Goal: Task Accomplishment & Management: Complete application form

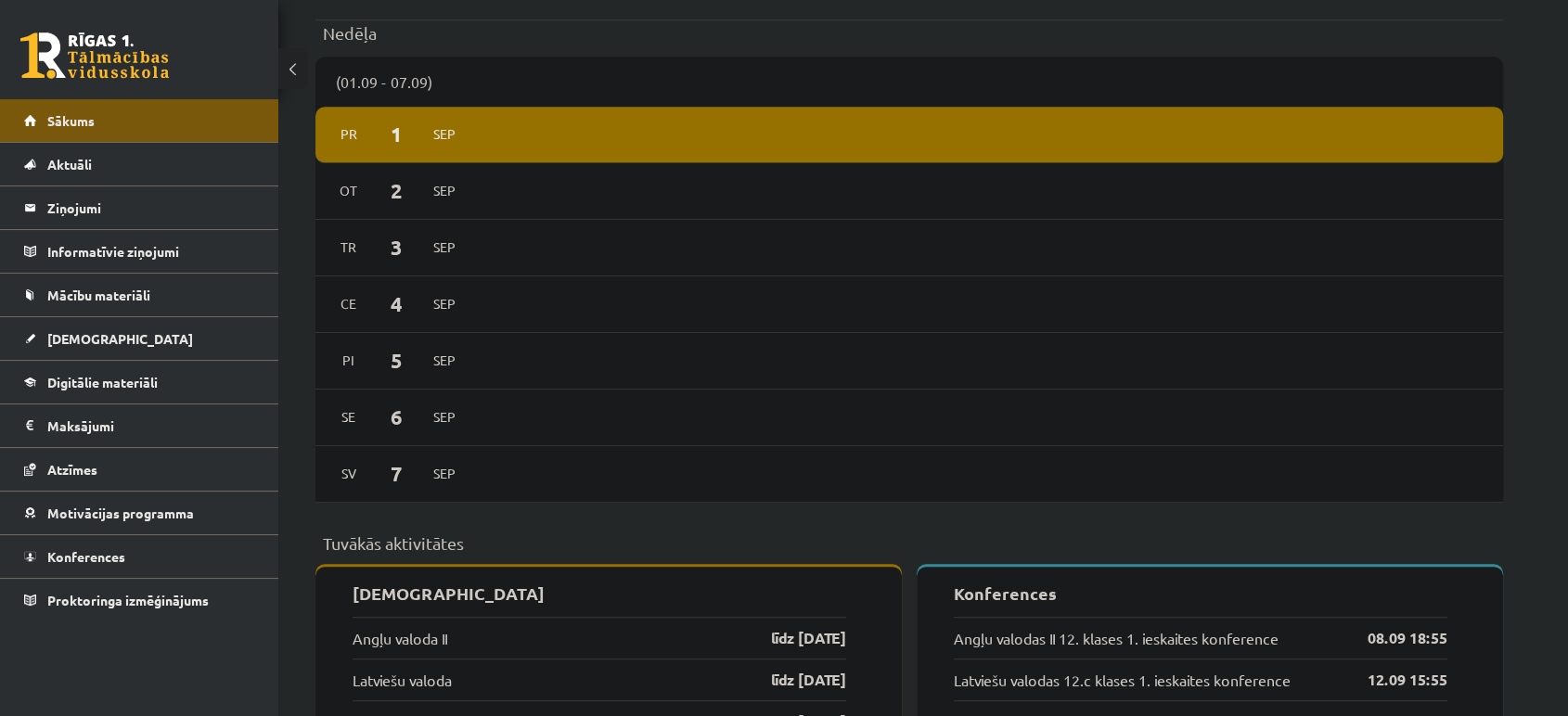
scroll to position [780, 0]
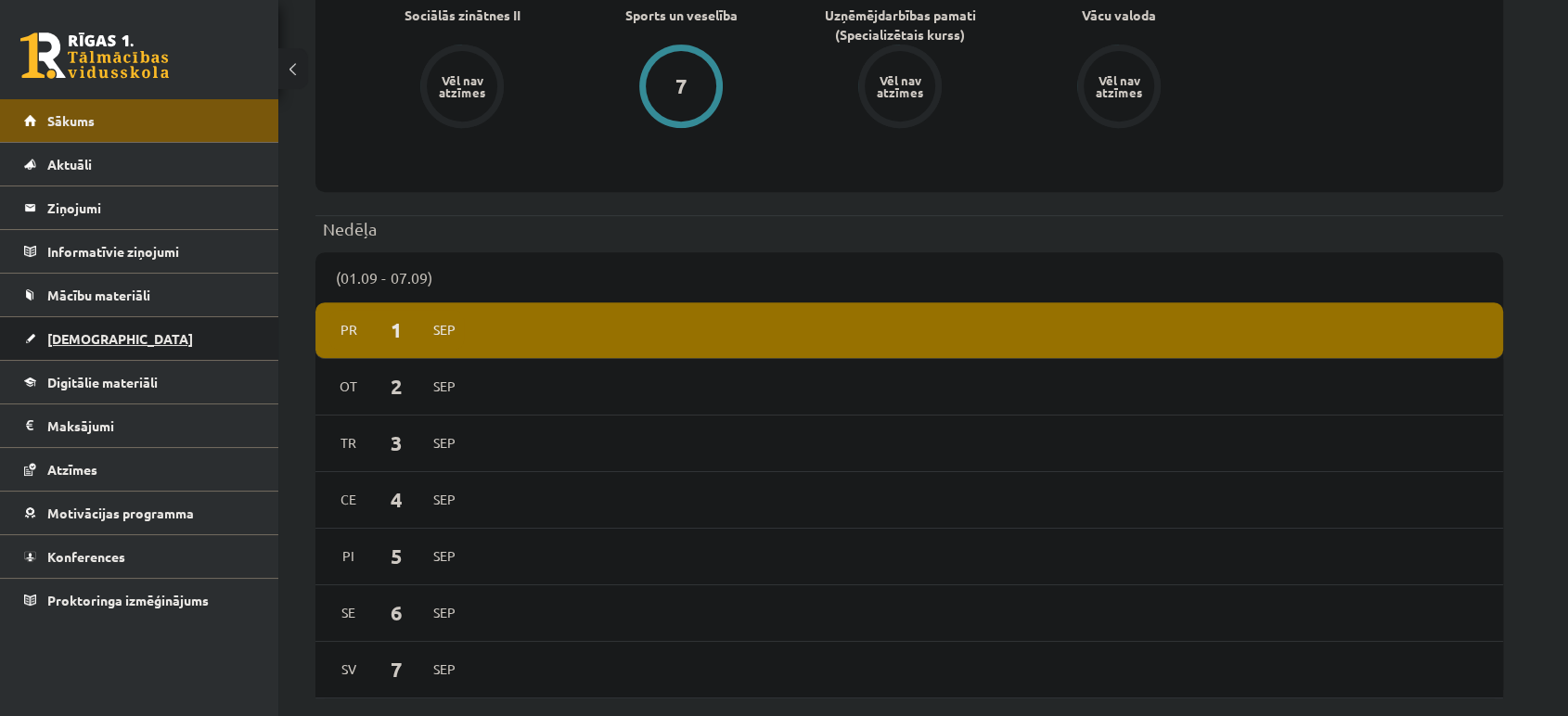
click at [92, 354] on link "[DEMOGRAPHIC_DATA]" at bounding box center [140, 339] width 231 height 43
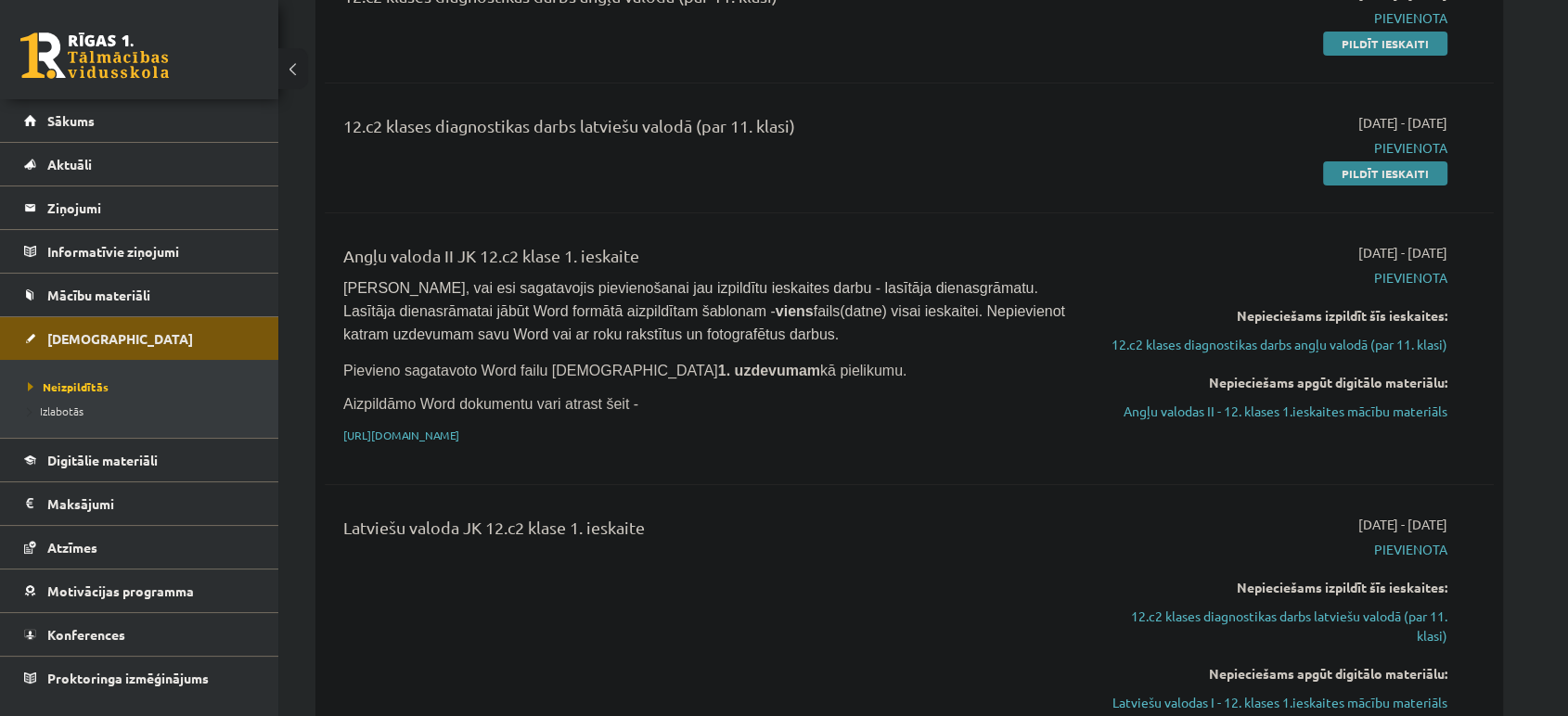
scroll to position [290, 0]
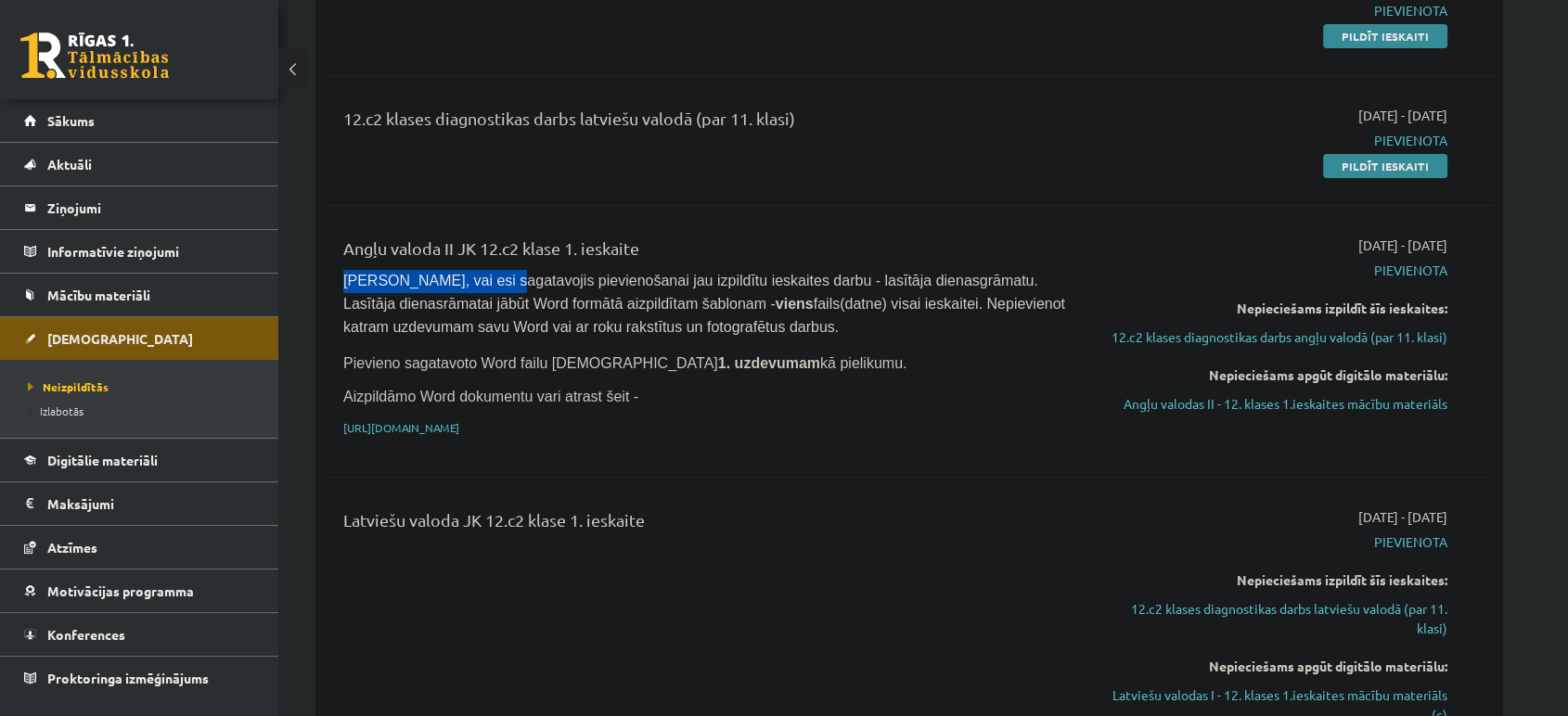
drag, startPoint x: 343, startPoint y: 289, endPoint x: 472, endPoint y: 274, distance: 129.9
click at [472, 274] on span "[PERSON_NAME], vai esi sagatavojis pievienošanai jau izpildītu ieskaites darbu …" at bounding box center [706, 304] width 726 height 62
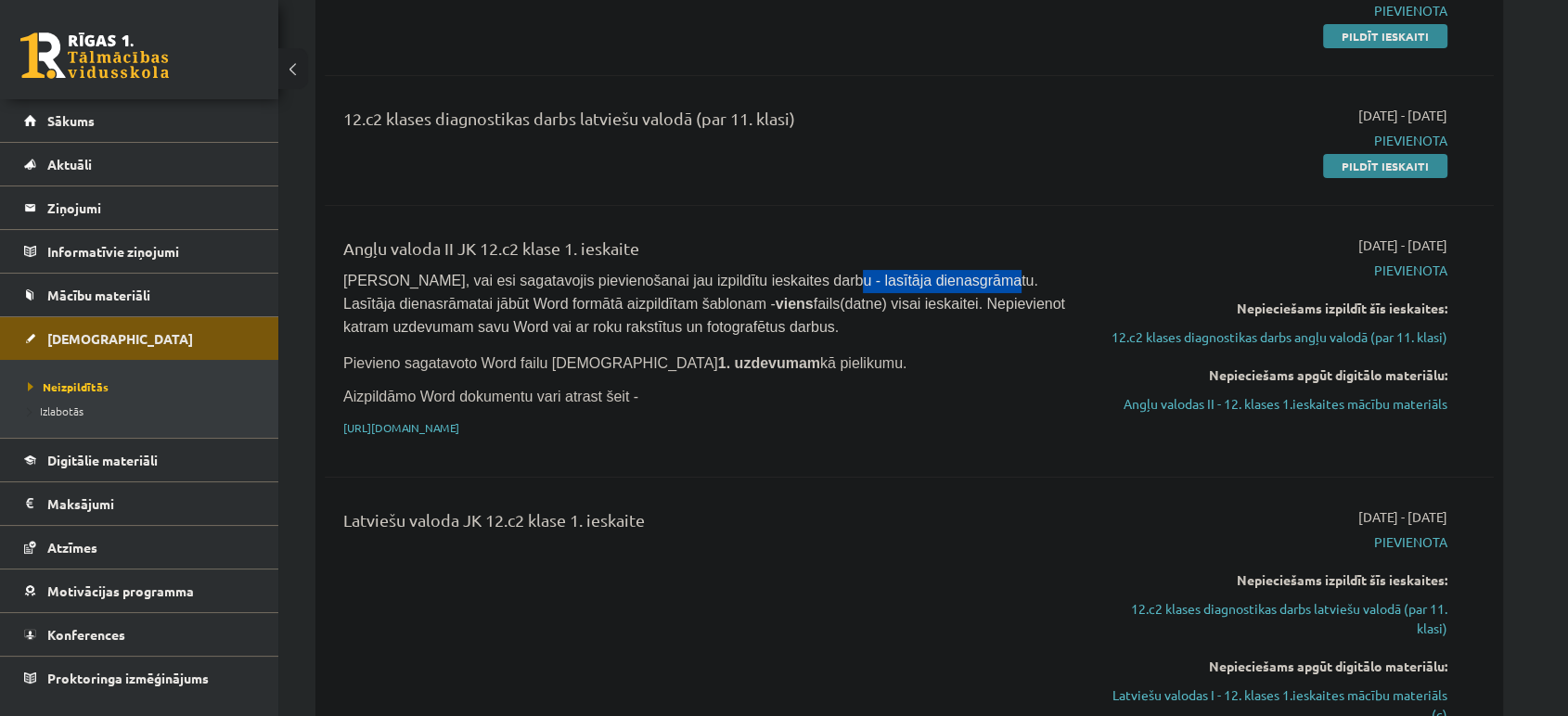
drag, startPoint x: 774, startPoint y: 282, endPoint x: 918, endPoint y: 281, distance: 144.0
click at [918, 281] on span "[PERSON_NAME], vai esi sagatavojis pievienošanai jau izpildītu ieskaites darbu …" at bounding box center [706, 304] width 726 height 62
drag, startPoint x: 787, startPoint y: 273, endPoint x: 923, endPoint y: 281, distance: 136.2
click at [923, 281] on span "[PERSON_NAME], vai esi sagatavojis pievienošanai jau izpildītu ieskaites darbu …" at bounding box center [706, 304] width 726 height 62
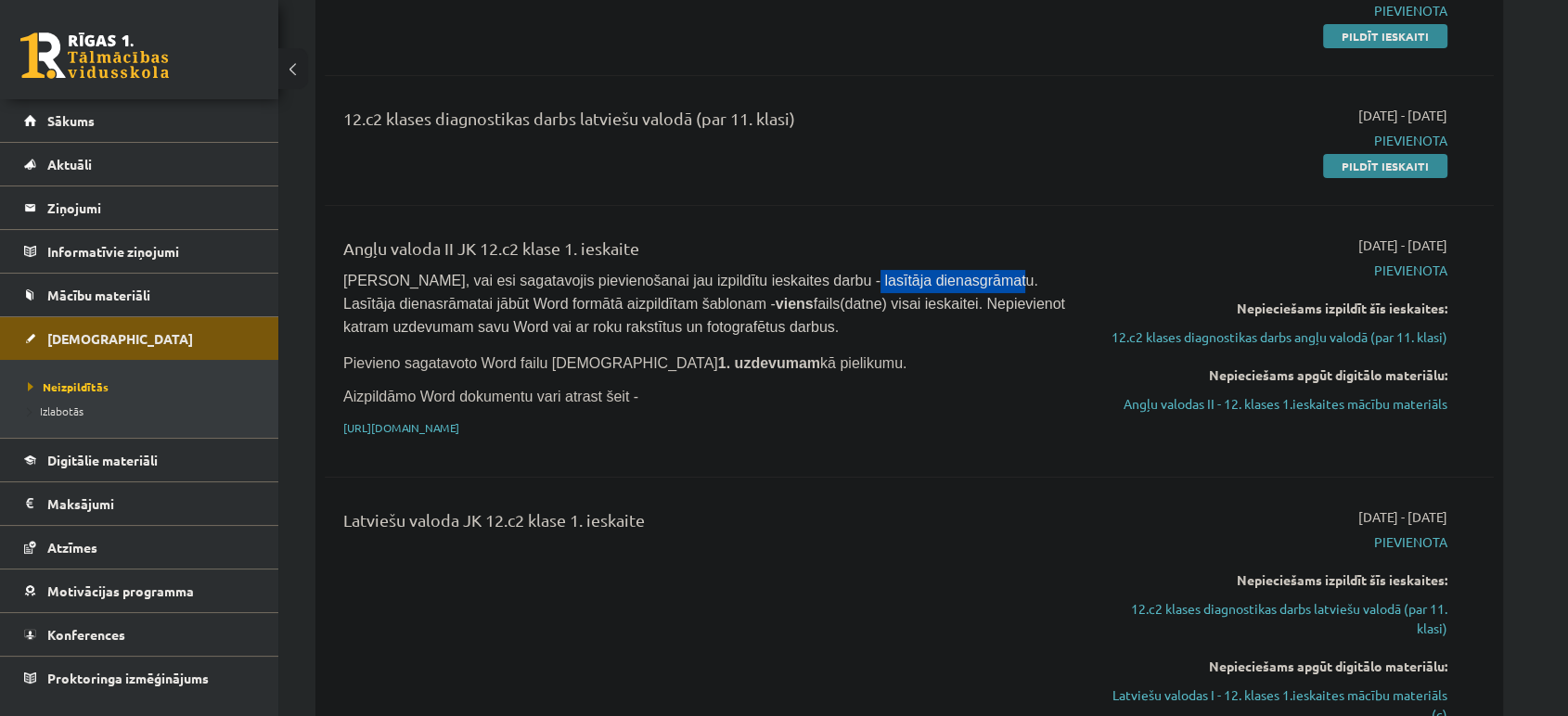
click at [923, 281] on span "[PERSON_NAME], vai esi sagatavojis pievienošanai jau izpildītu ieskaites darbu …" at bounding box center [706, 304] width 726 height 62
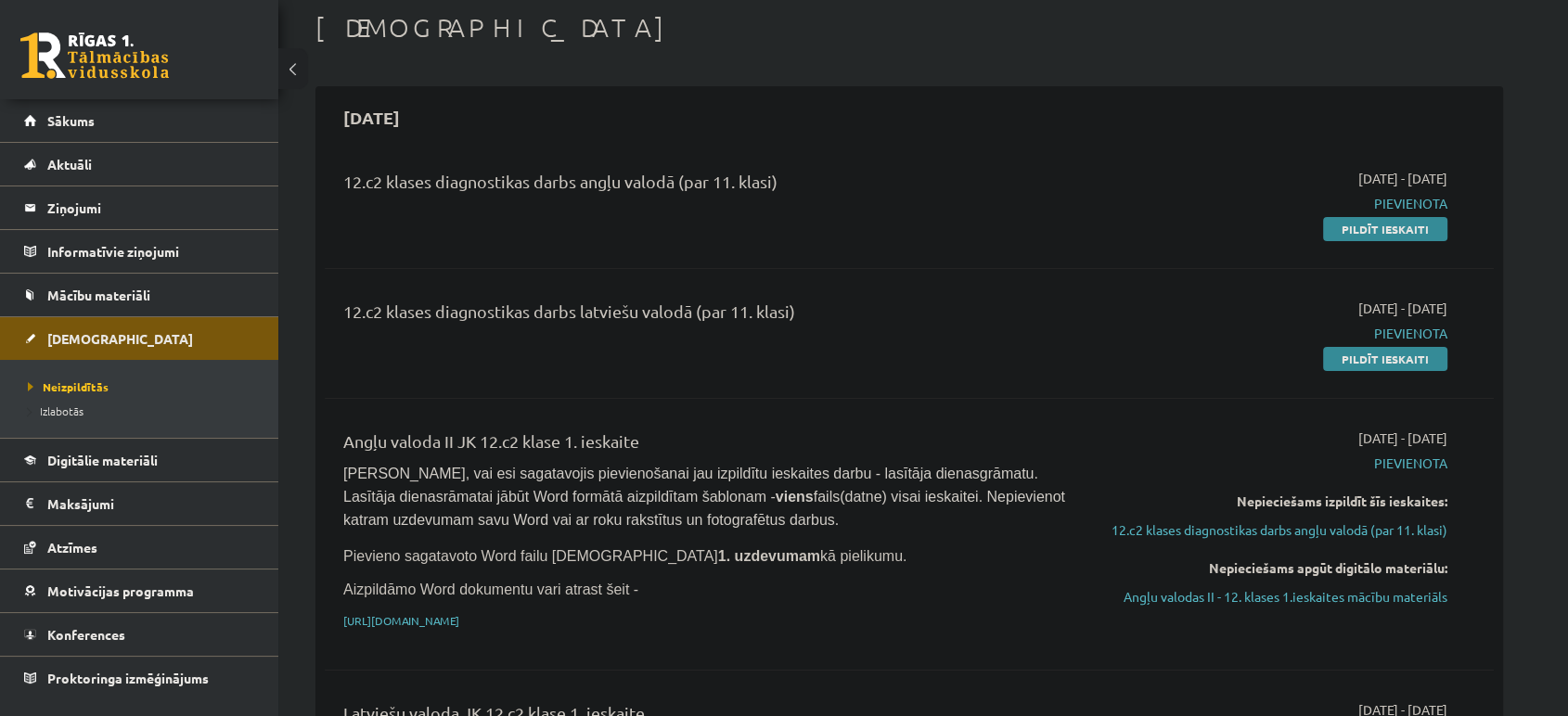
scroll to position [97, 0]
click at [109, 291] on span "Mācību materiāli" at bounding box center [98, 295] width 103 height 17
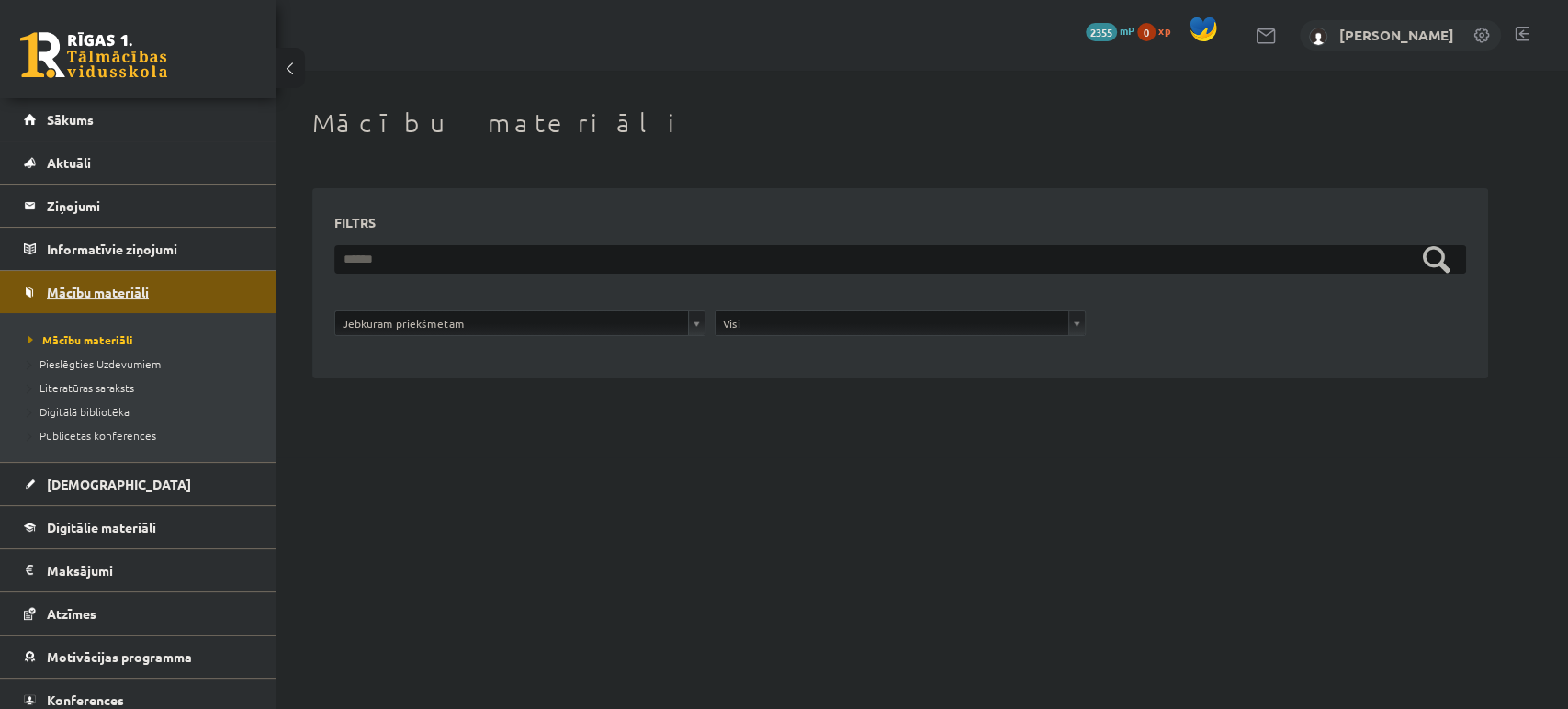
click at [123, 284] on span "Mācību materiāli" at bounding box center [97, 292] width 102 height 16
click at [117, 491] on link "[DEMOGRAPHIC_DATA]" at bounding box center [139, 485] width 229 height 43
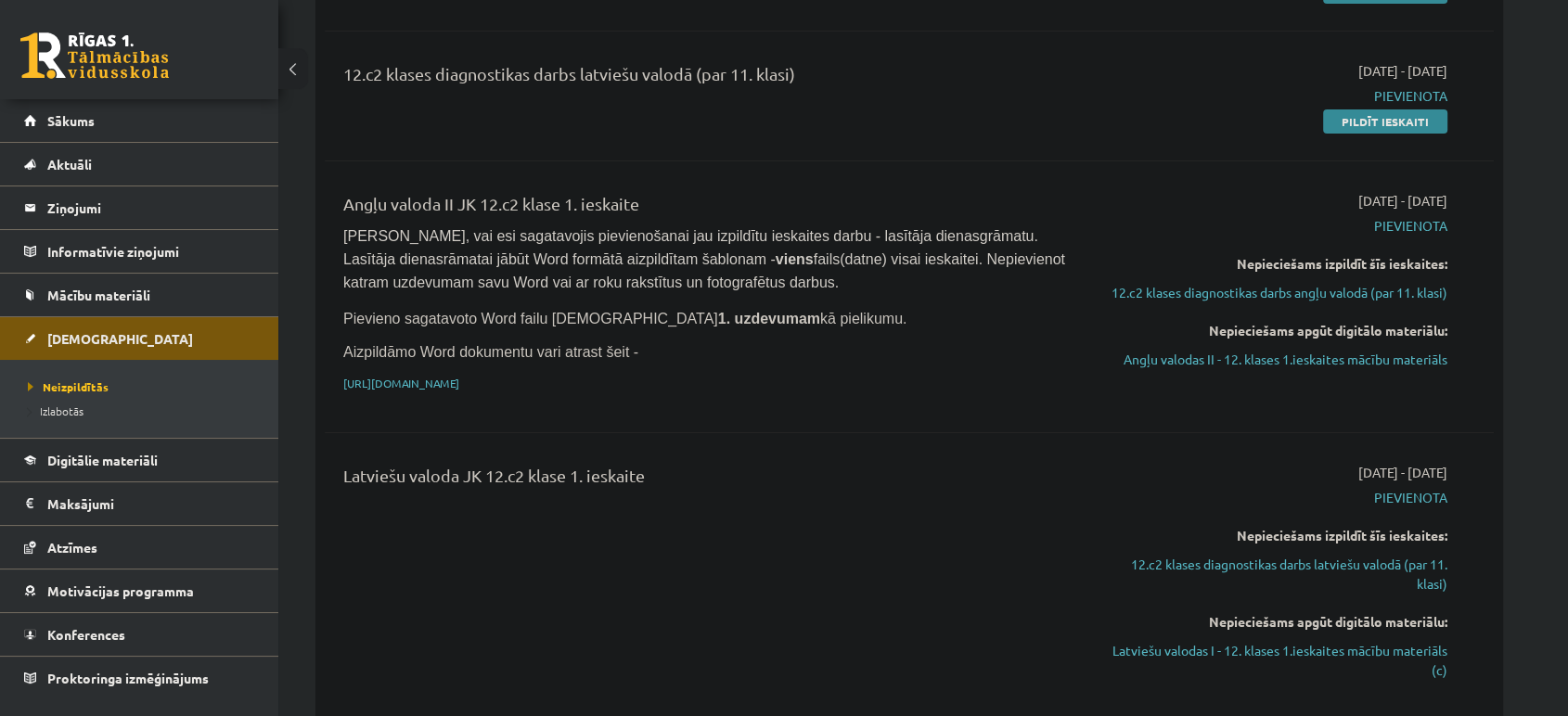
scroll to position [338, 0]
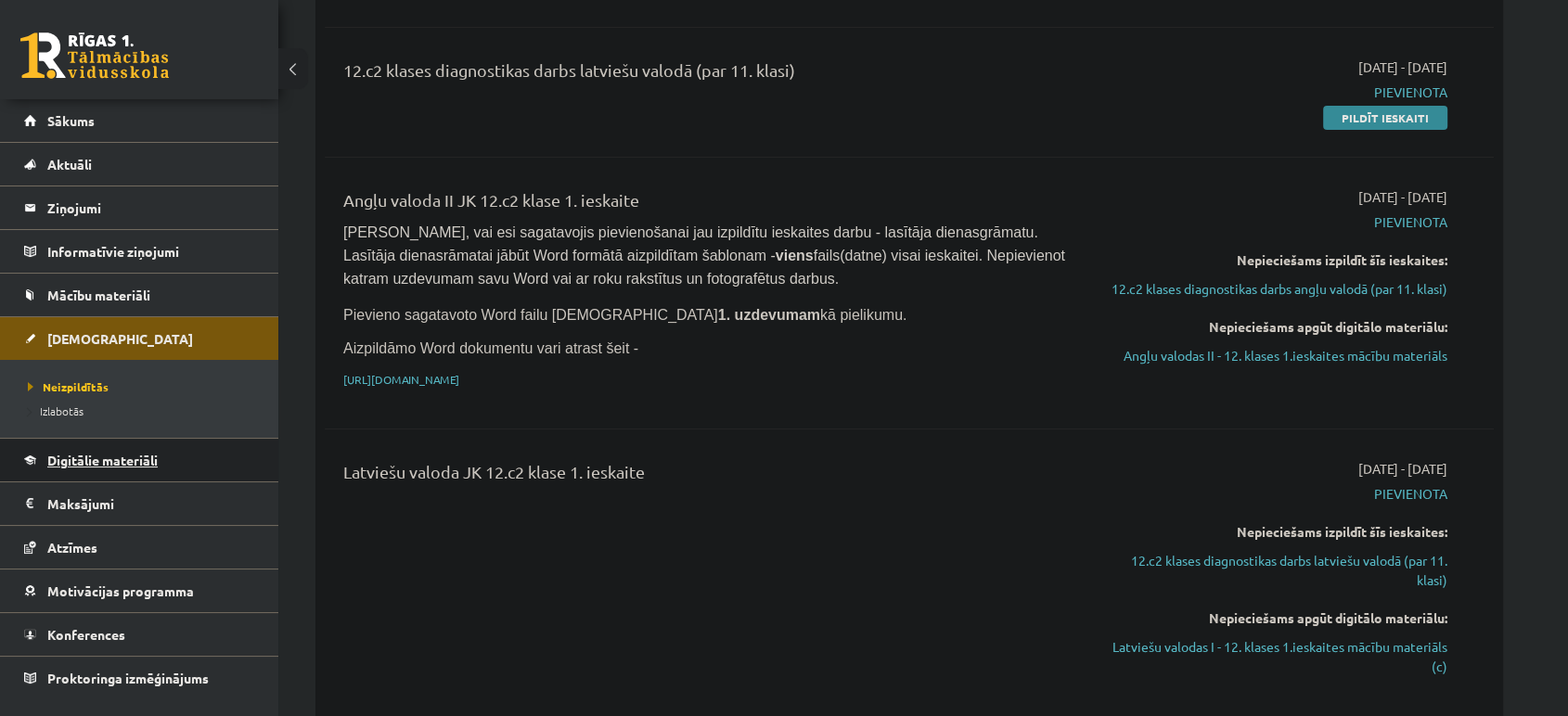
click at [99, 468] on link "Digitālie materiāli" at bounding box center [140, 460] width 231 height 43
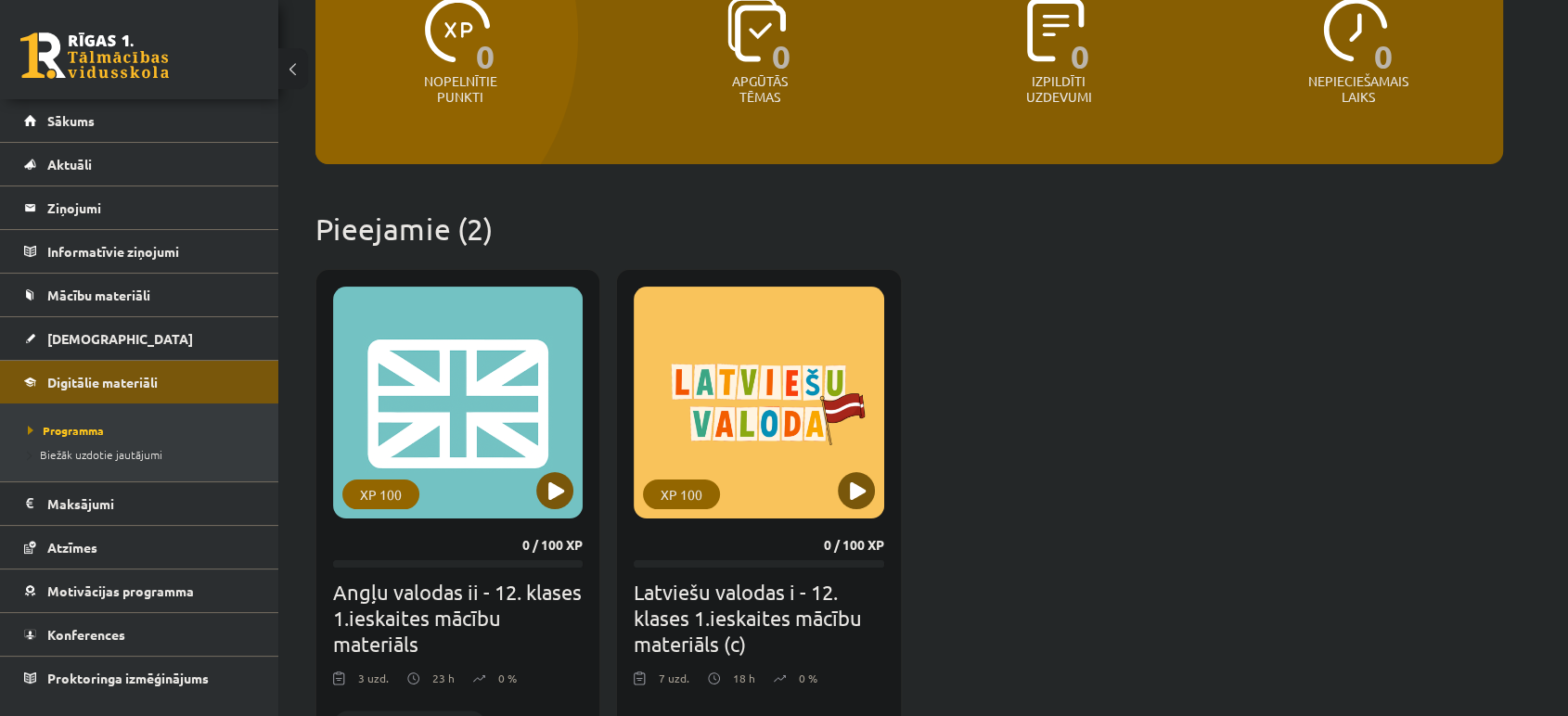
scroll to position [184, 0]
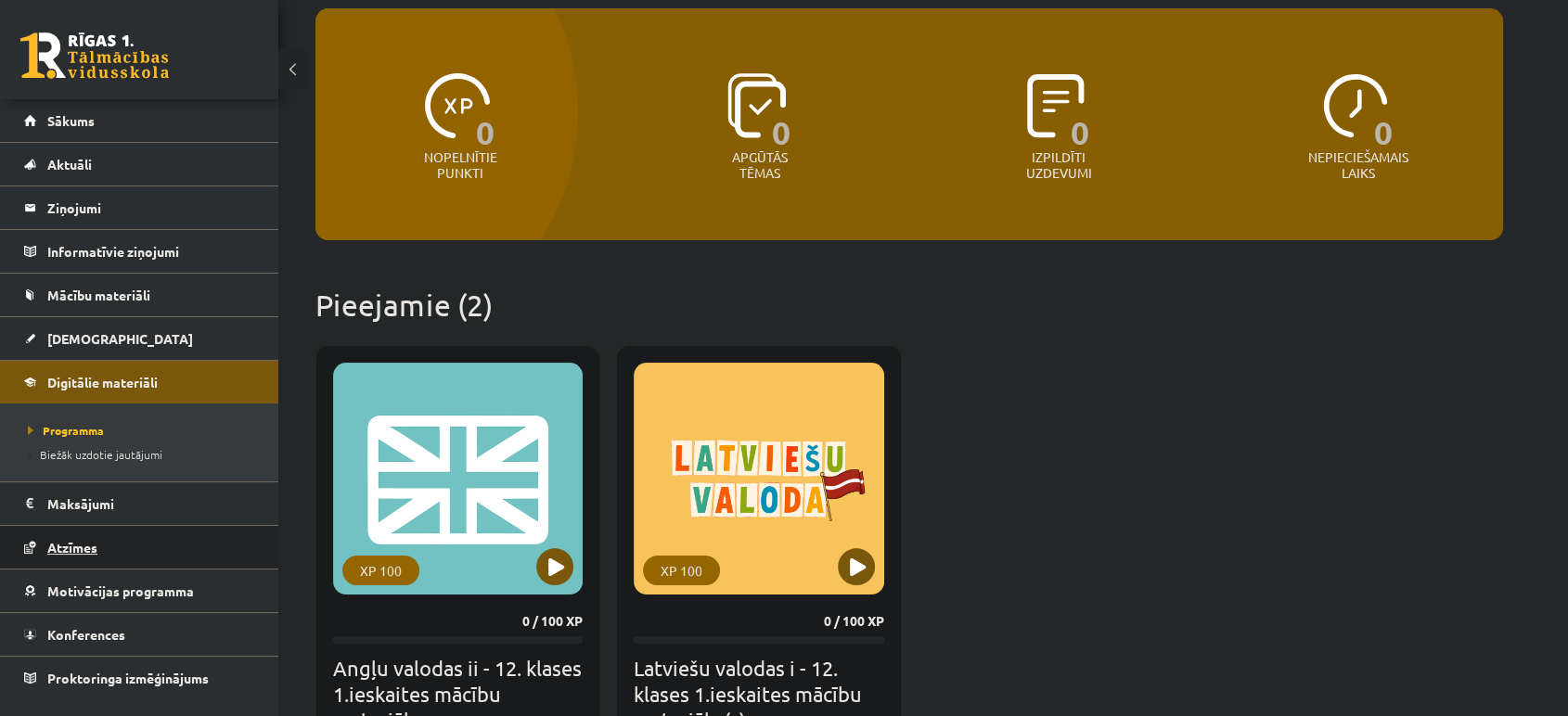
click at [135, 560] on link "Atzīmes" at bounding box center [140, 548] width 231 height 43
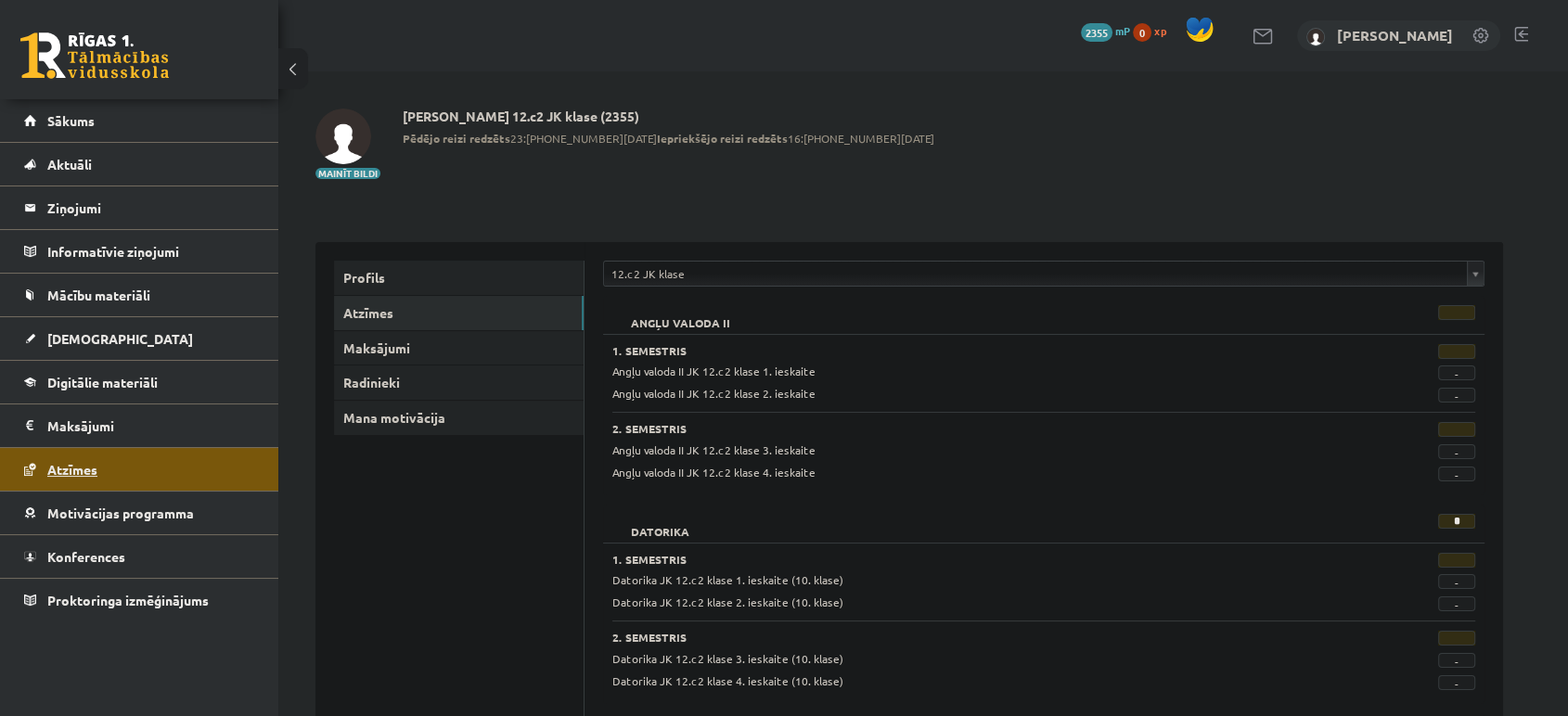
click at [135, 560] on link "Konferences" at bounding box center [140, 557] width 231 height 43
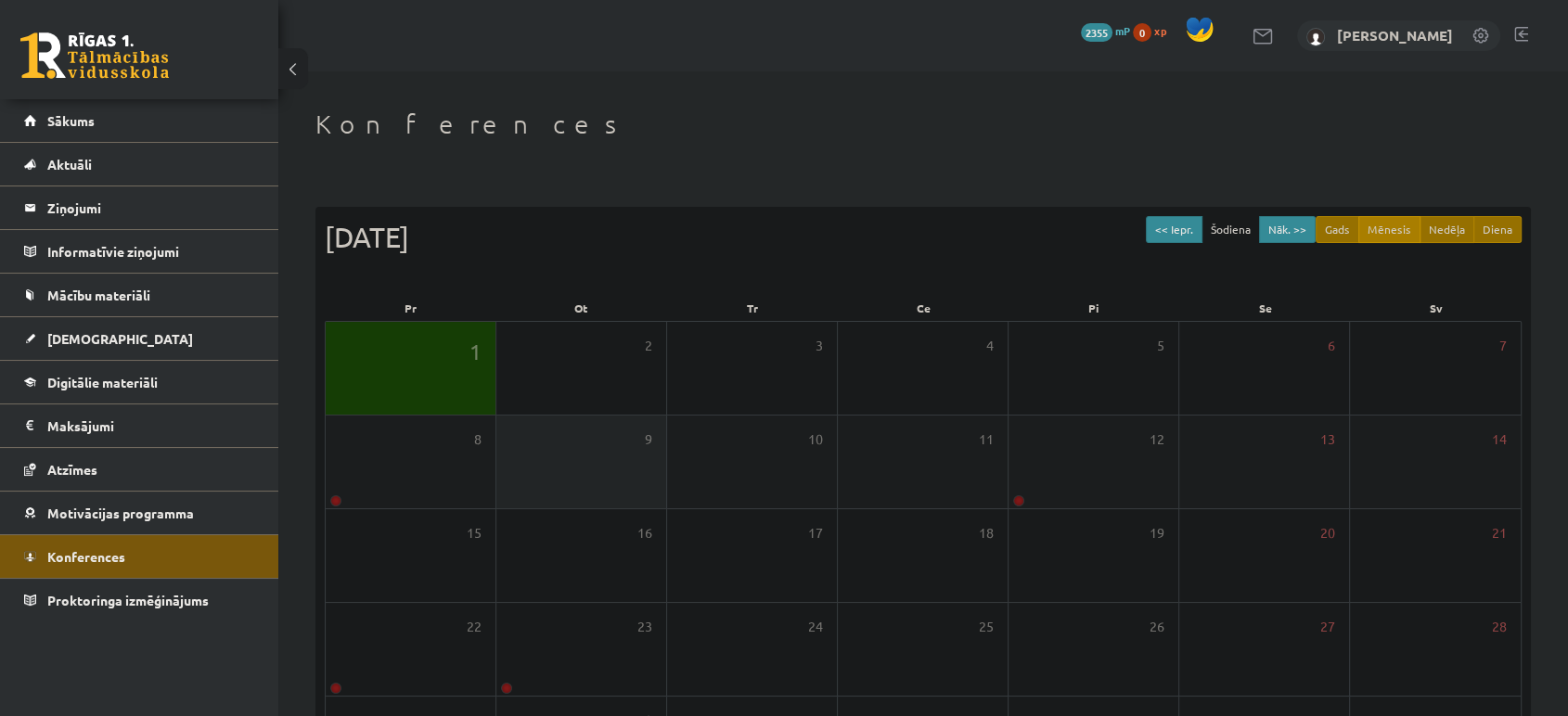
scroll to position [168, 0]
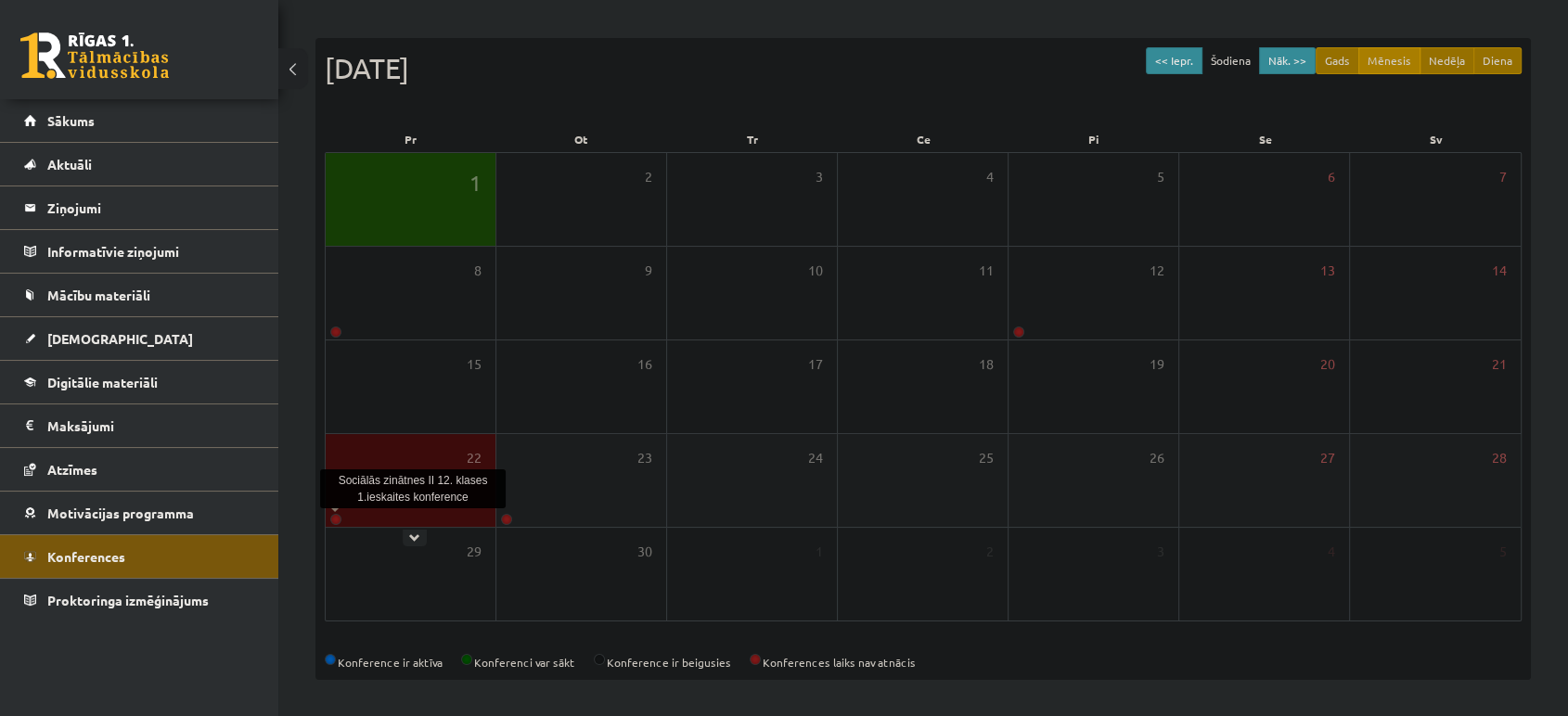
click at [337, 521] on link at bounding box center [335, 519] width 11 height 11
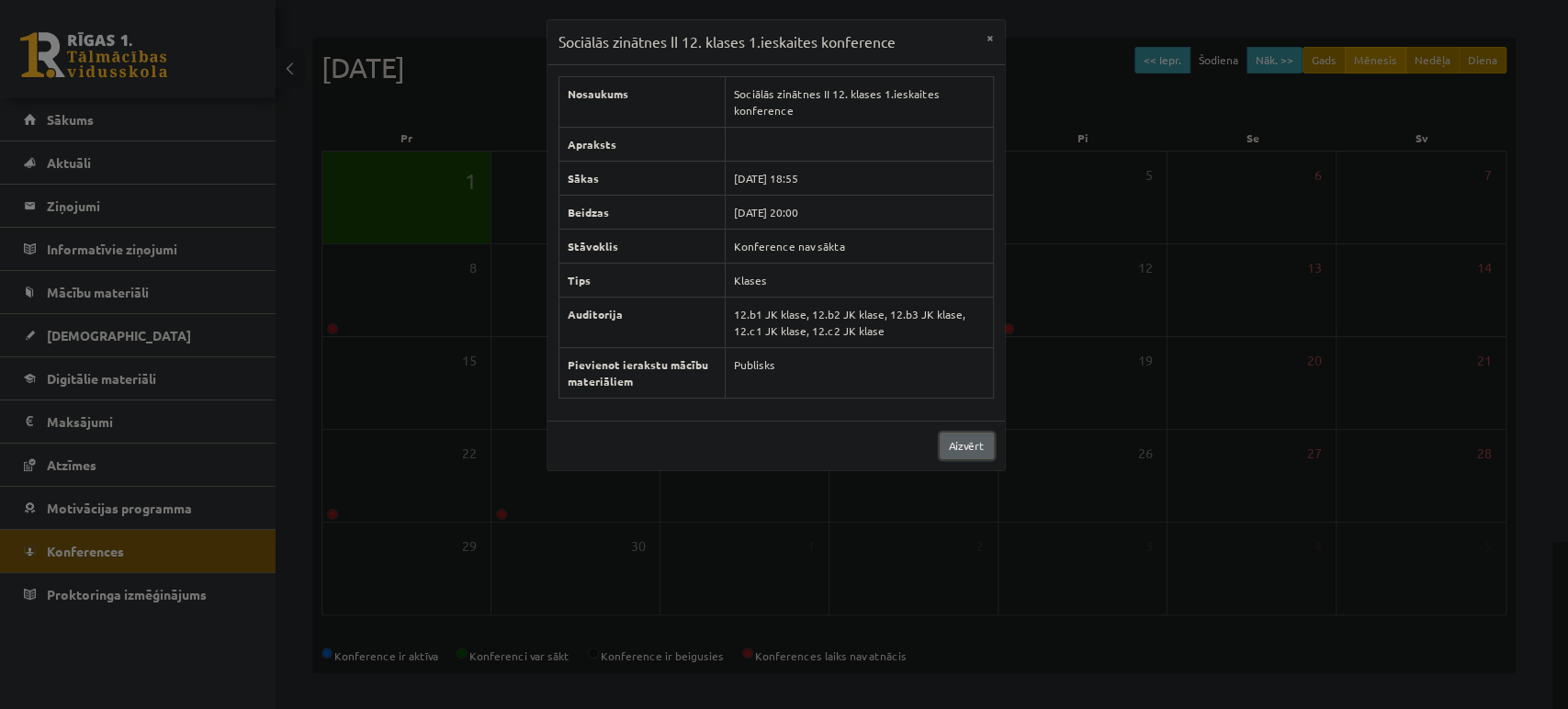
click at [977, 438] on link "Aizvērt" at bounding box center [967, 445] width 54 height 26
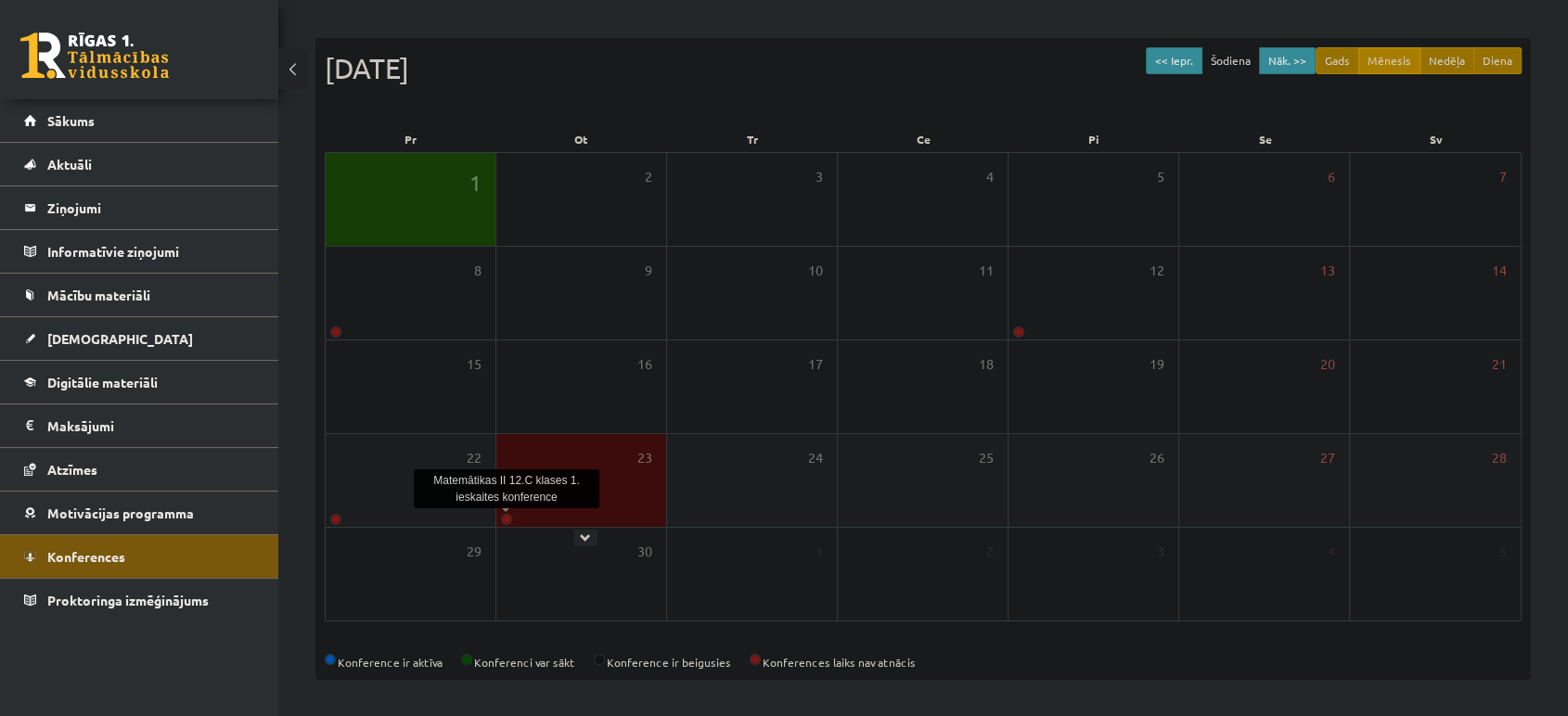
click at [502, 518] on link at bounding box center [506, 519] width 11 height 11
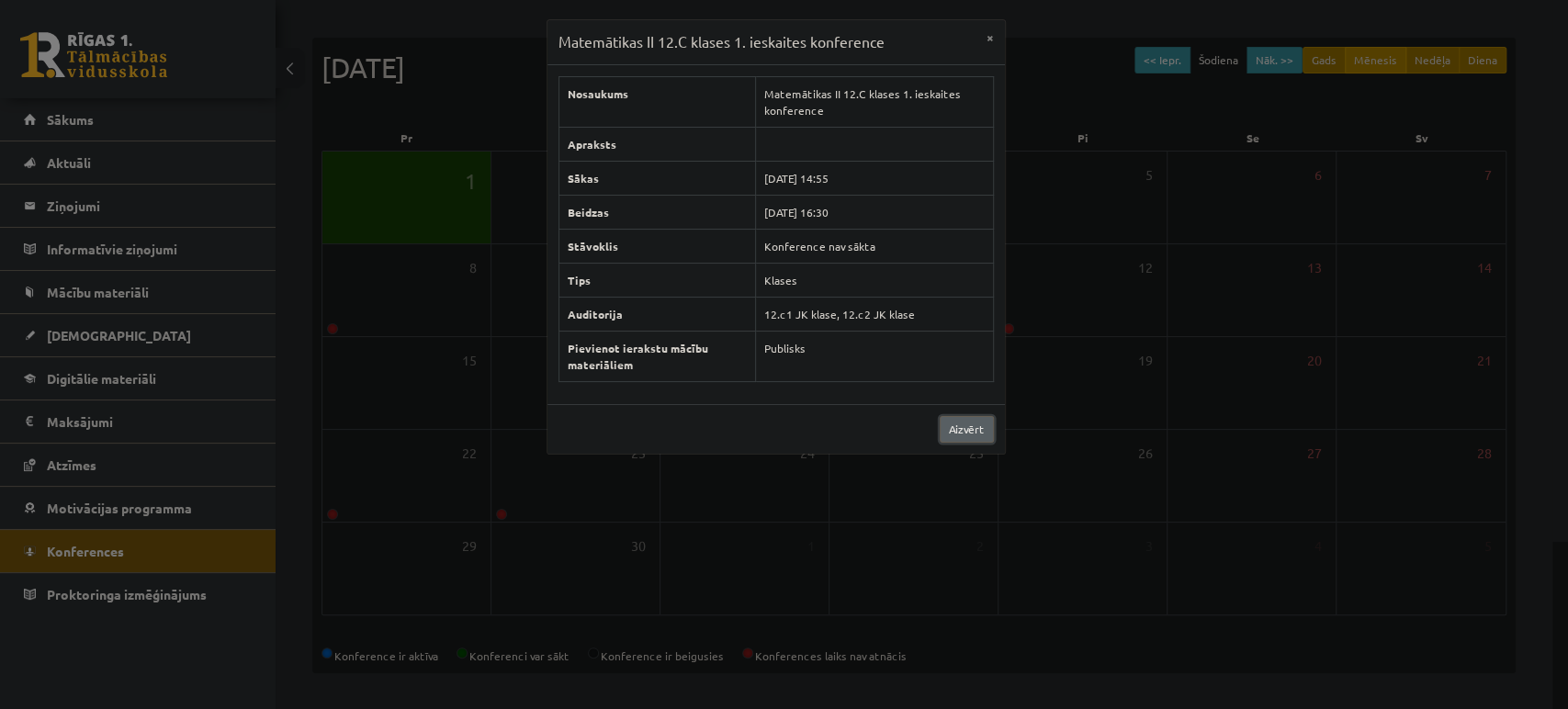
click at [967, 418] on link "Aizvērt" at bounding box center [967, 429] width 54 height 26
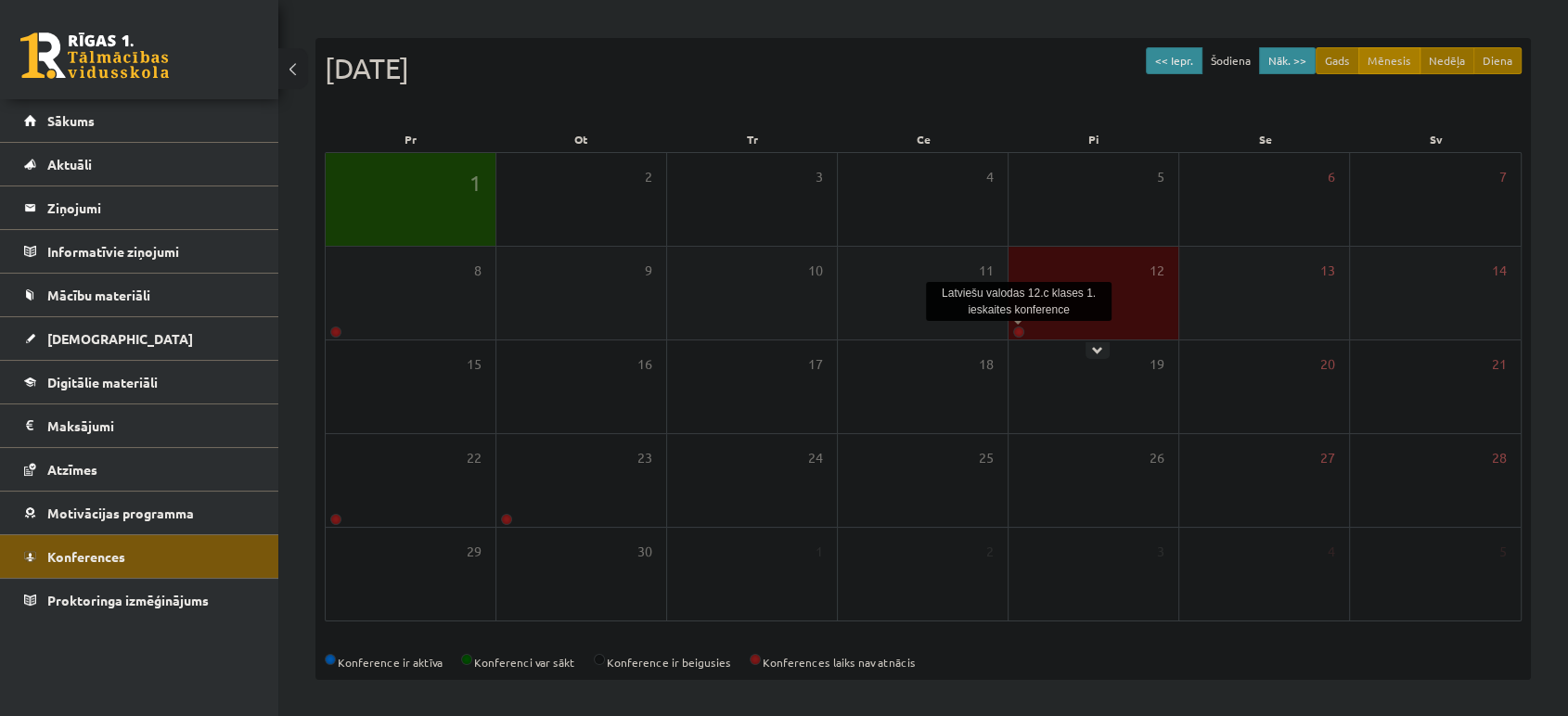
click at [1021, 329] on link at bounding box center [1019, 332] width 11 height 11
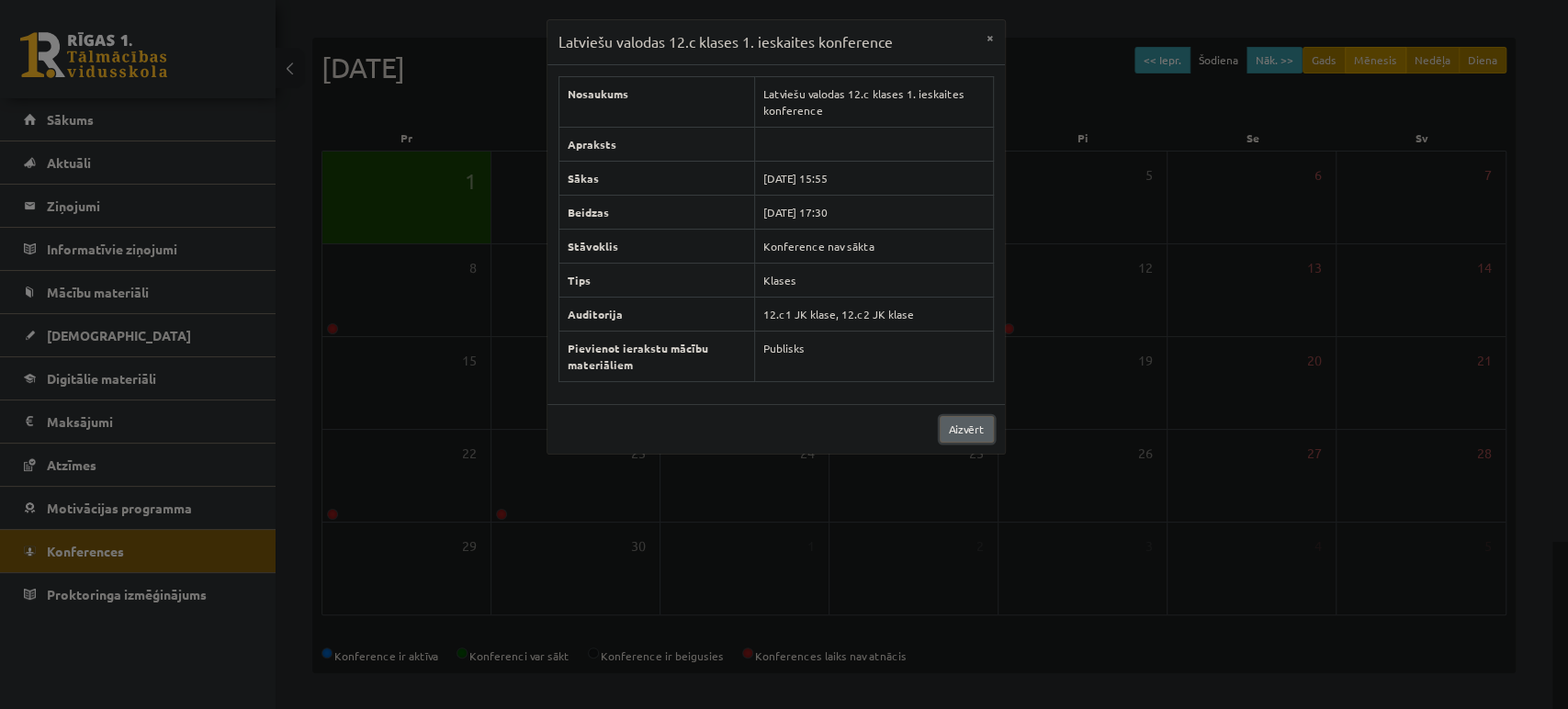
click at [962, 428] on link "Aizvērt" at bounding box center [967, 429] width 54 height 26
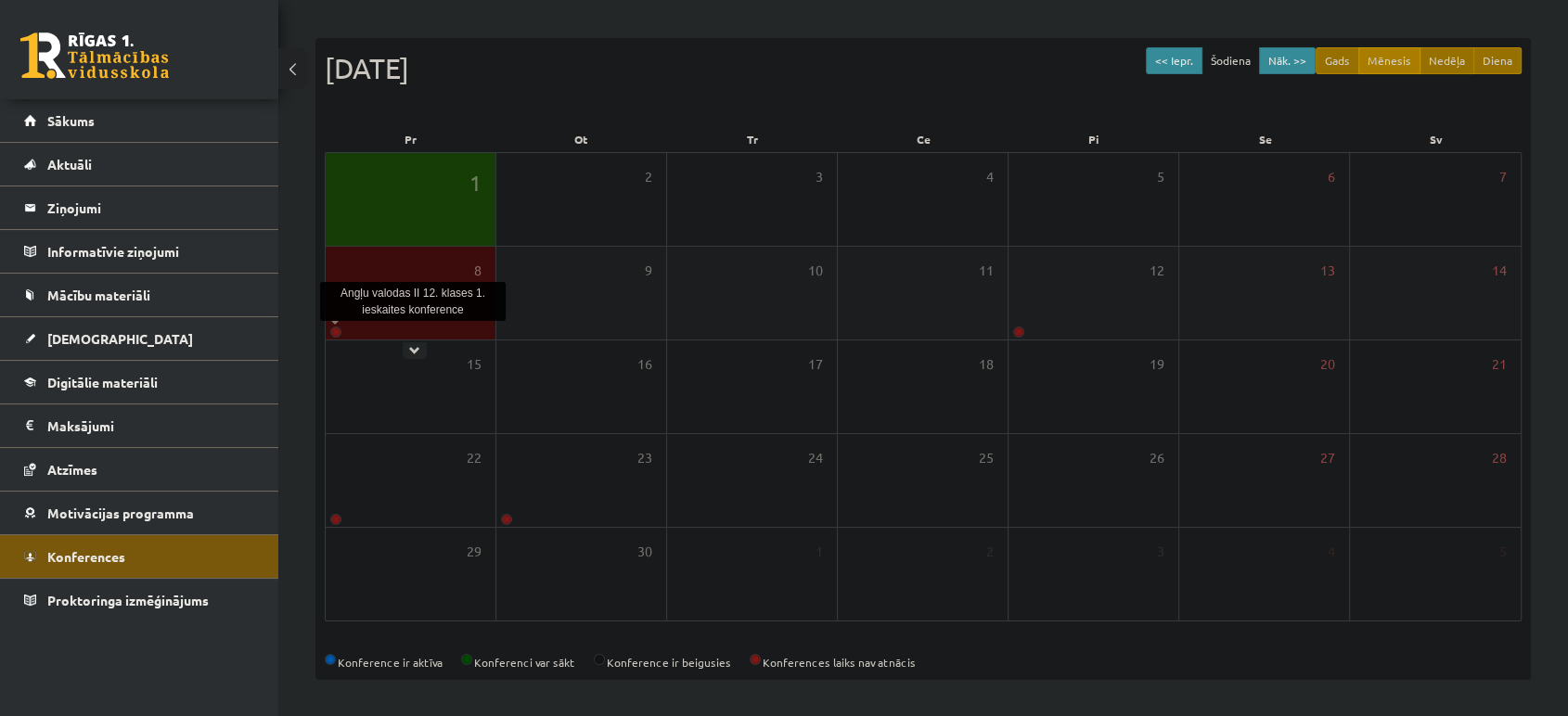
click at [339, 335] on link at bounding box center [335, 332] width 11 height 11
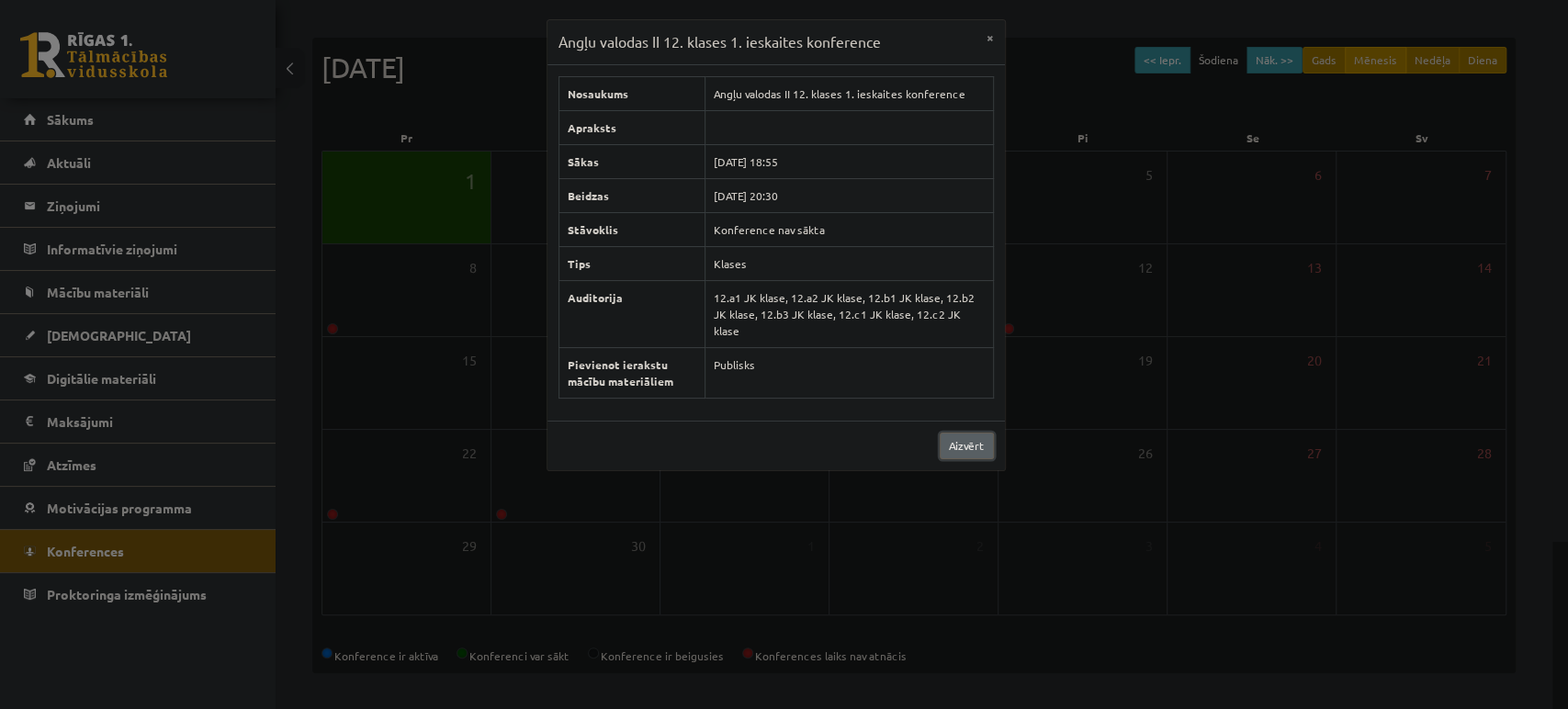
click at [949, 438] on link "Aizvērt" at bounding box center [967, 445] width 54 height 26
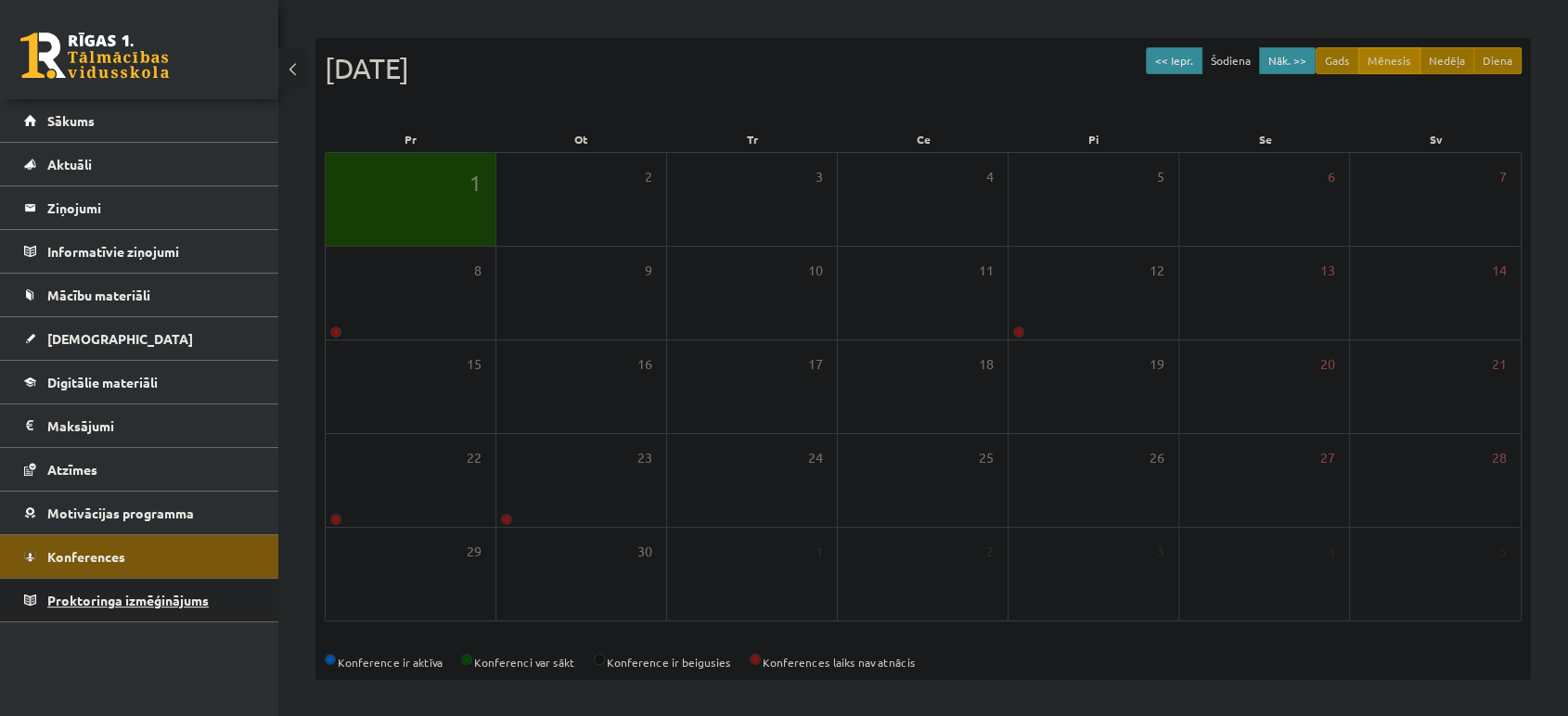
click at [127, 592] on span "Proktoringa izmēģinājums" at bounding box center [127, 599] width 162 height 17
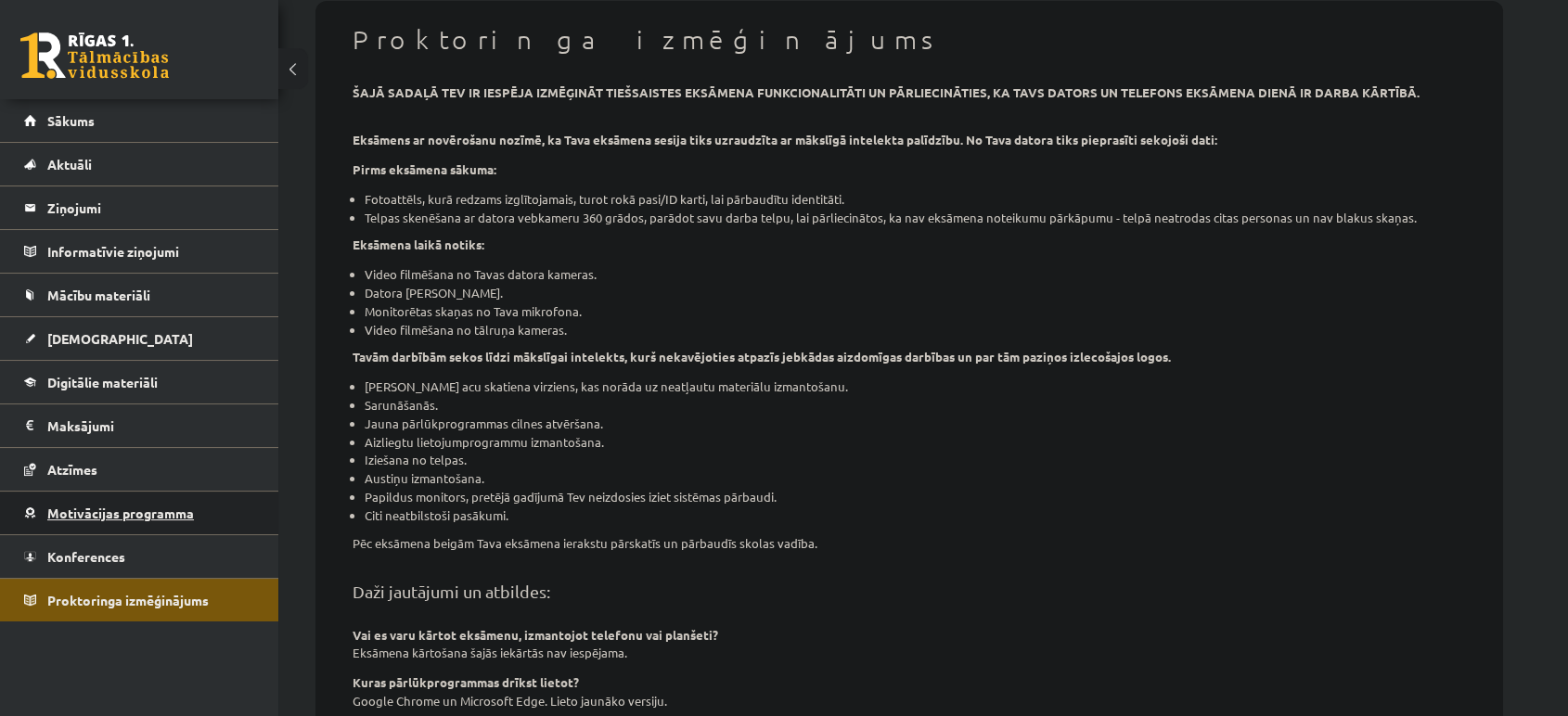
click at [140, 530] on link "Motivācijas programma" at bounding box center [140, 513] width 231 height 43
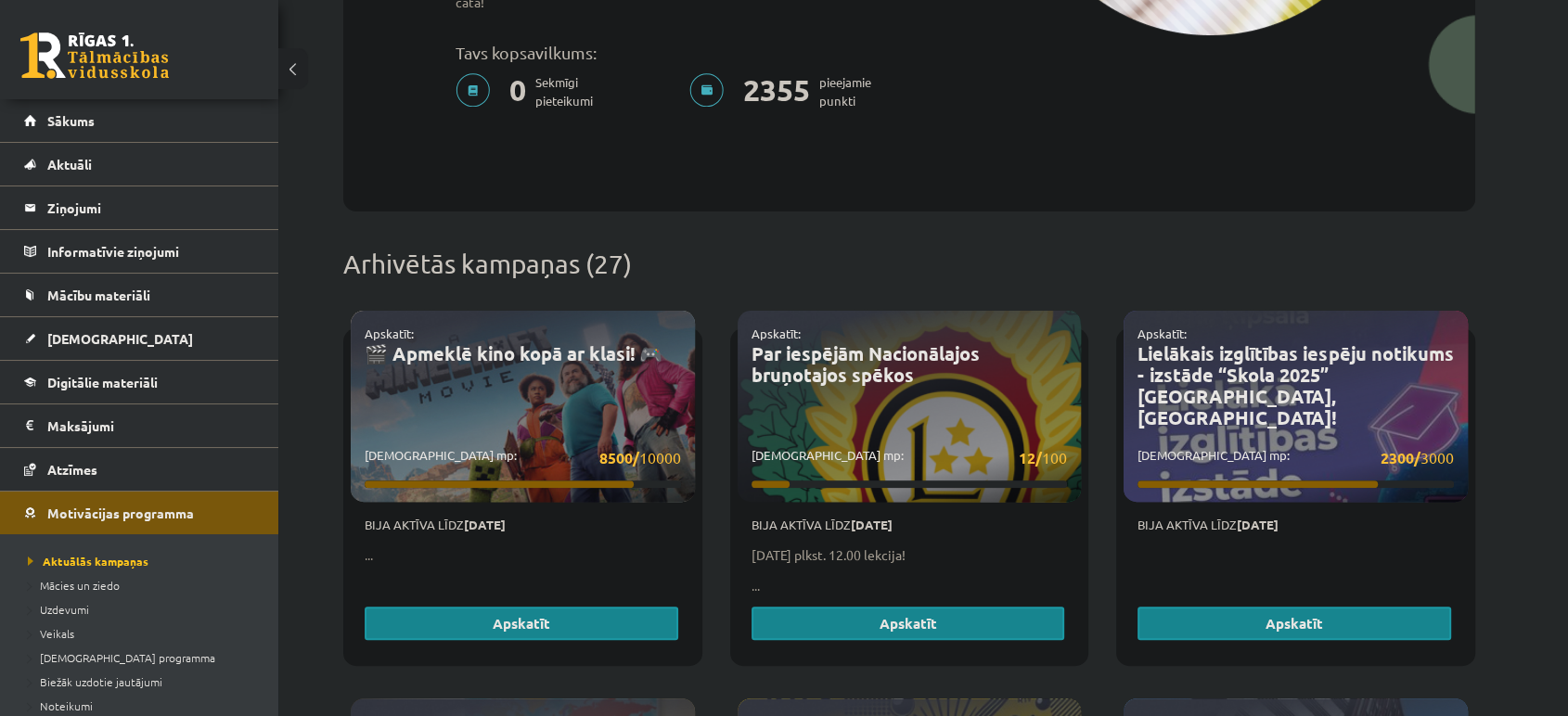
scroll to position [491, 0]
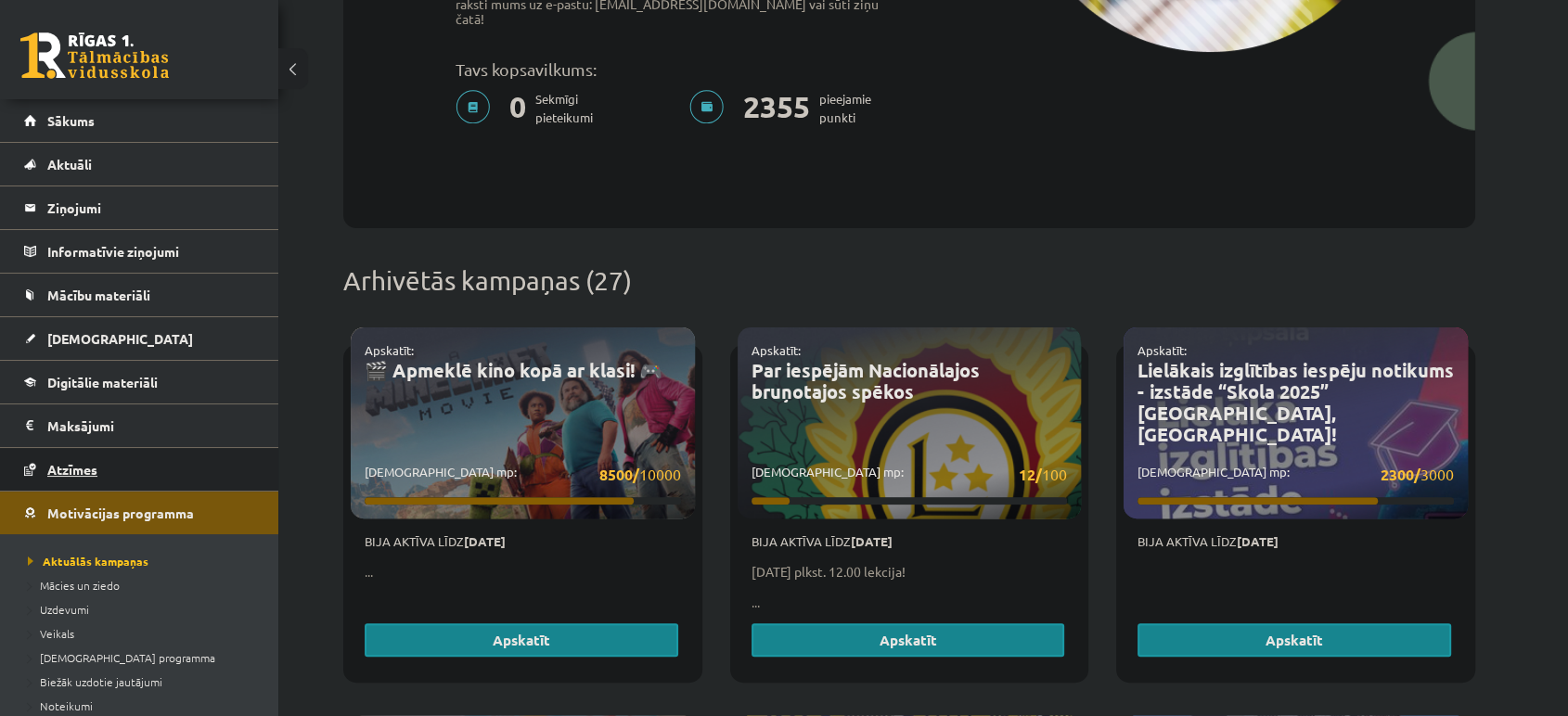
click at [115, 478] on link "Atzīmes" at bounding box center [140, 470] width 231 height 43
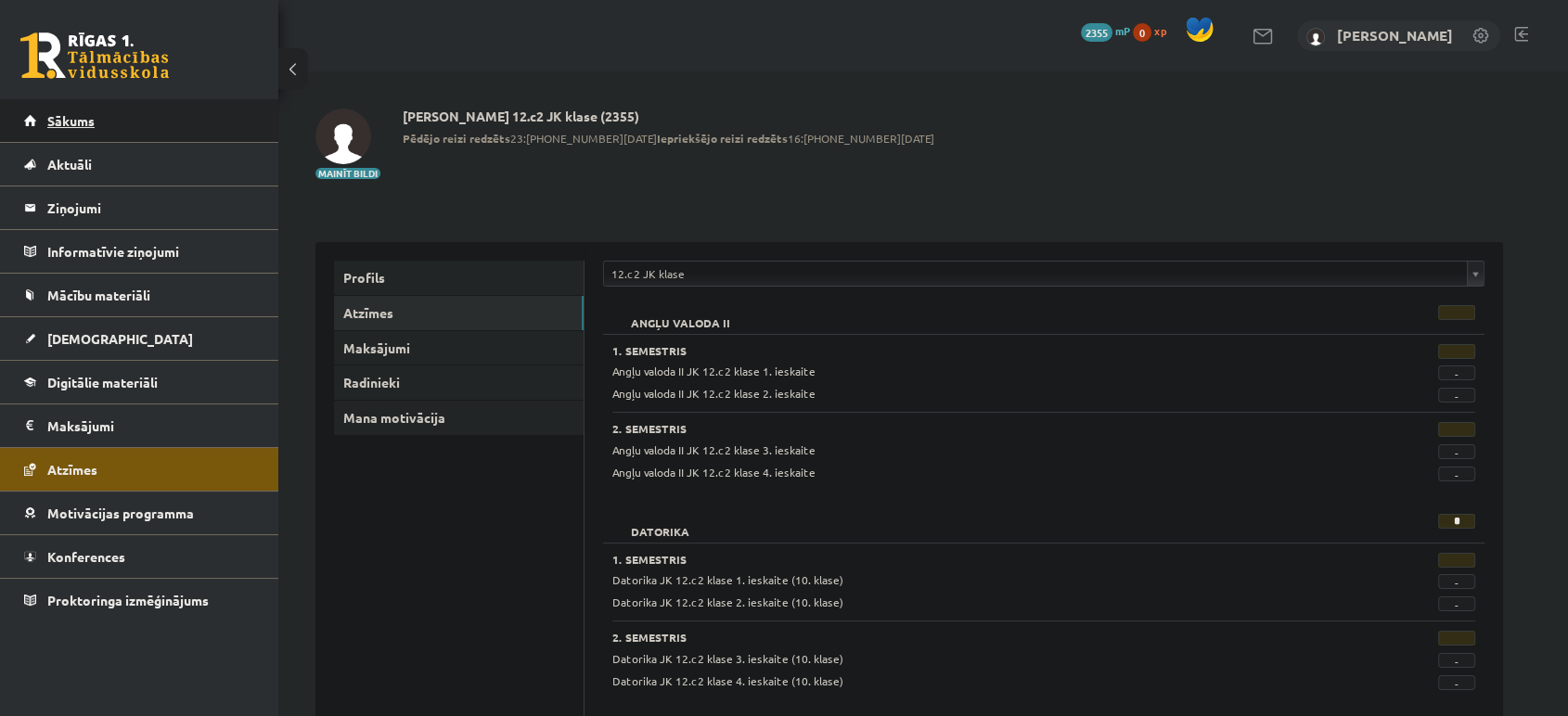
click at [118, 127] on link "Sākums" at bounding box center [140, 120] width 231 height 43
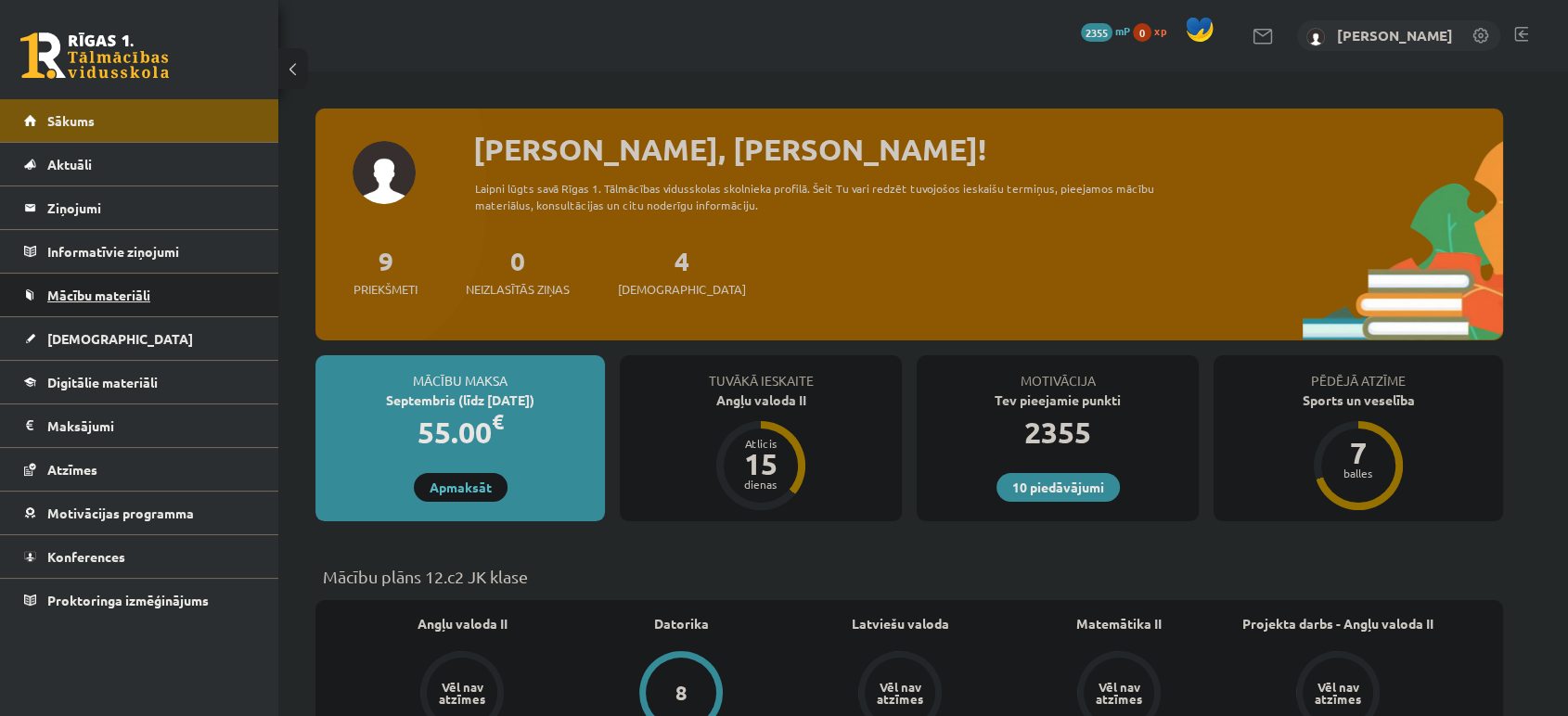
click at [125, 289] on span "Mācību materiāli" at bounding box center [98, 295] width 103 height 17
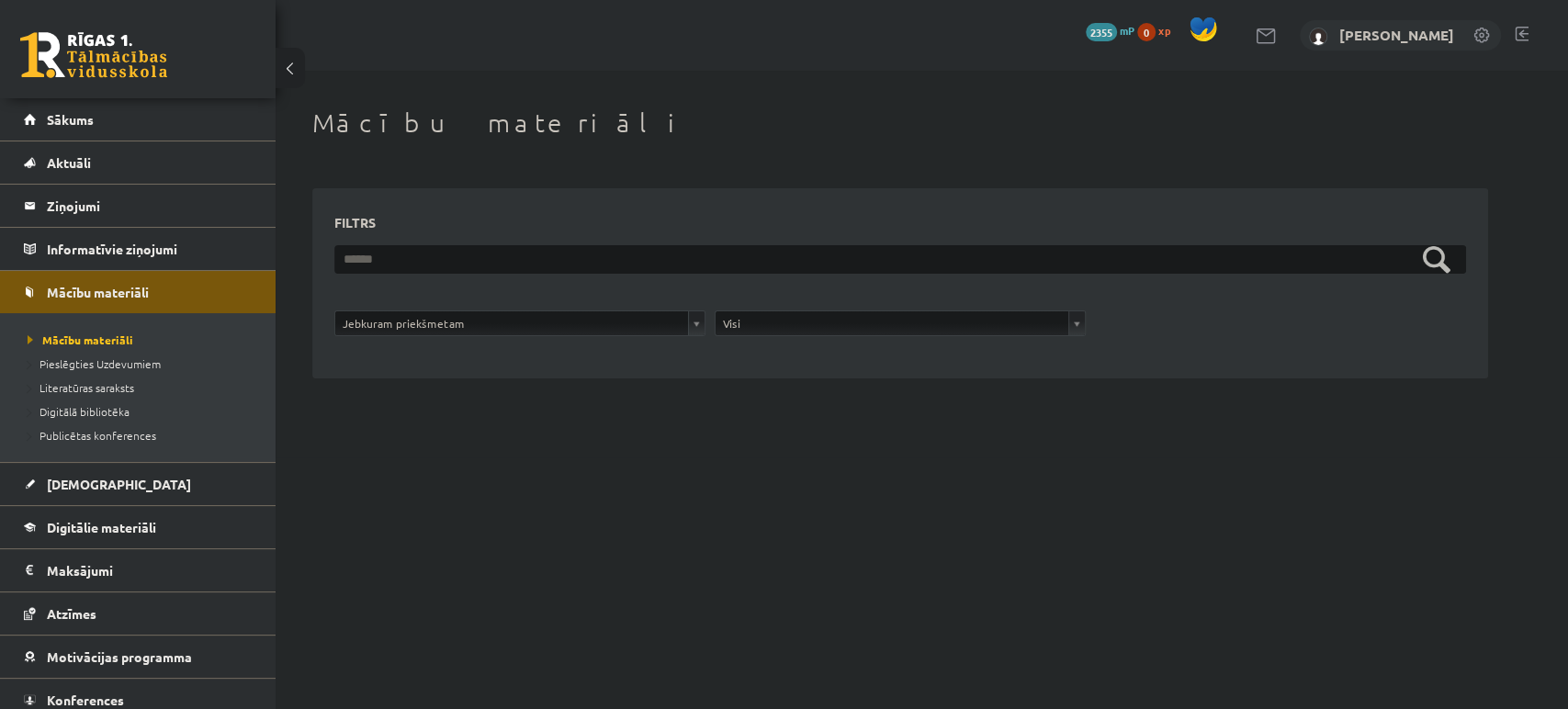
click at [103, 65] on link at bounding box center [94, 54] width 147 height 46
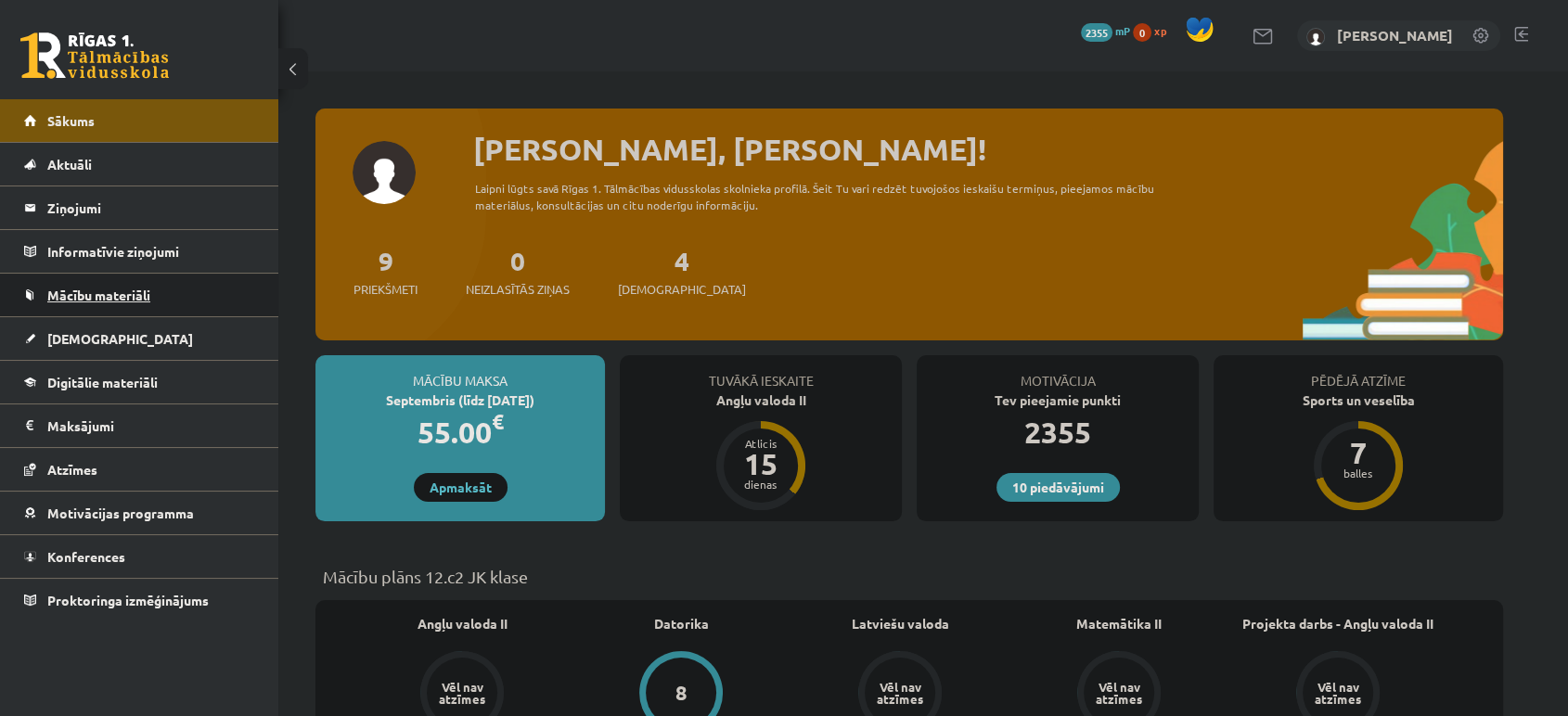
click at [142, 293] on span "Mācību materiāli" at bounding box center [98, 295] width 103 height 17
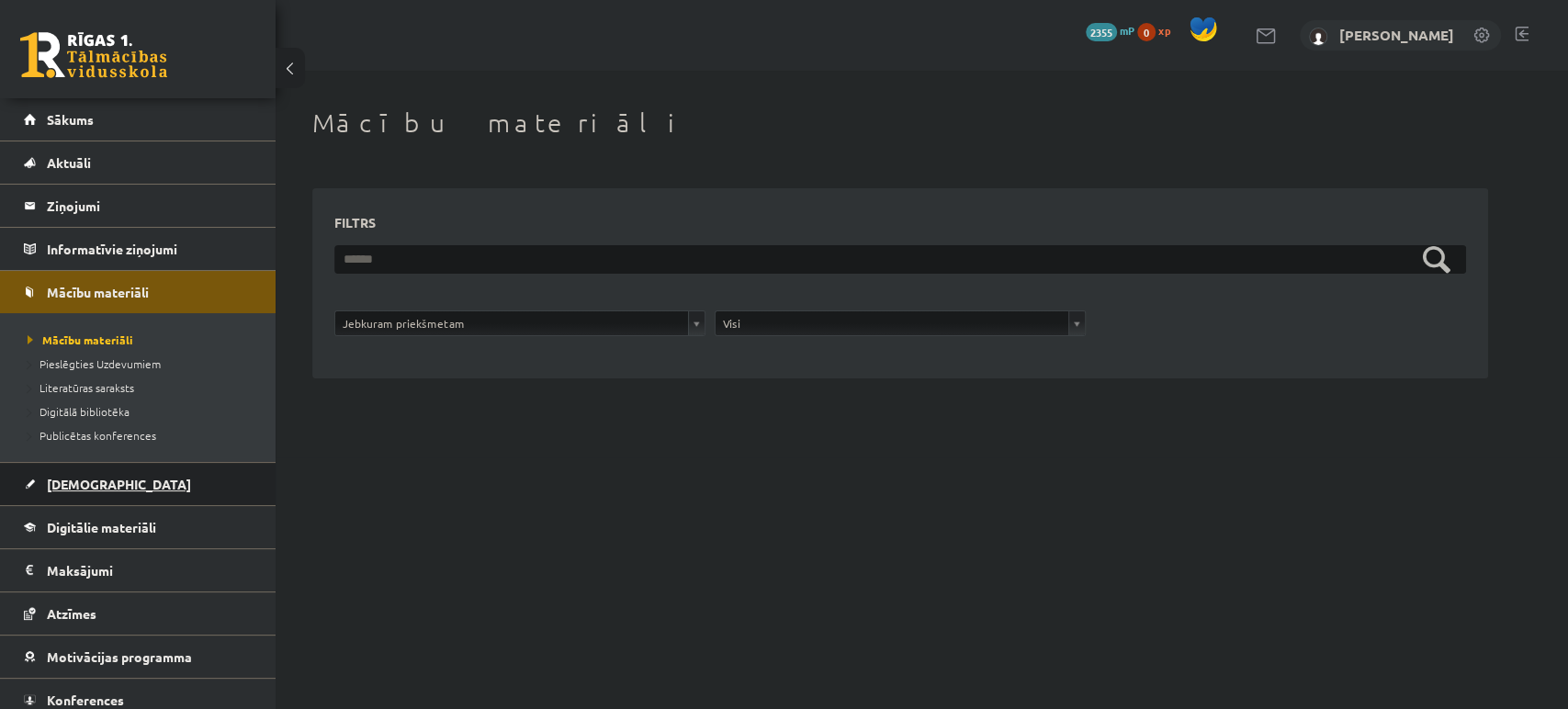
click at [117, 481] on link "[DEMOGRAPHIC_DATA]" at bounding box center [139, 485] width 229 height 43
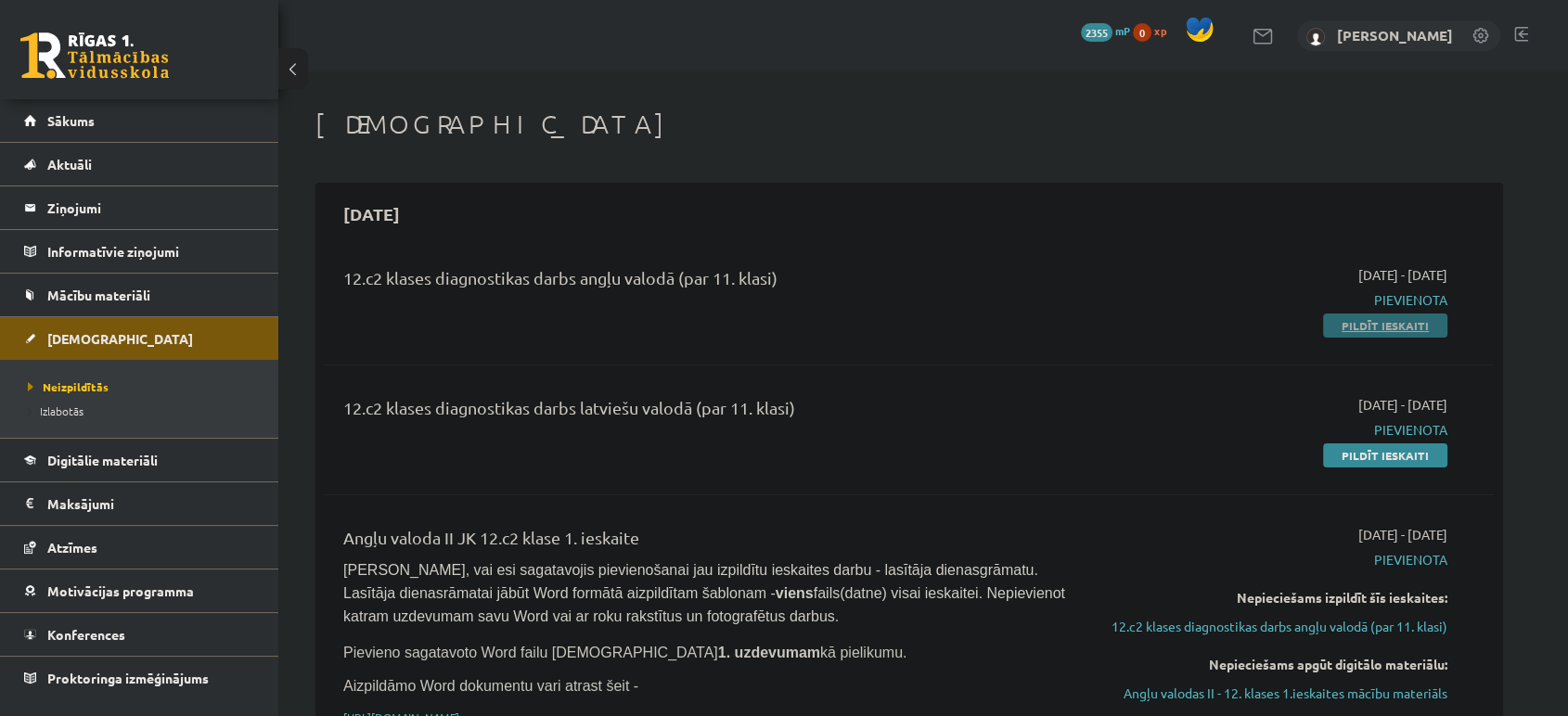
click at [1360, 333] on link "Pildīt ieskaiti" at bounding box center [1385, 325] width 124 height 24
